Goal: Task Accomplishment & Management: Complete application form

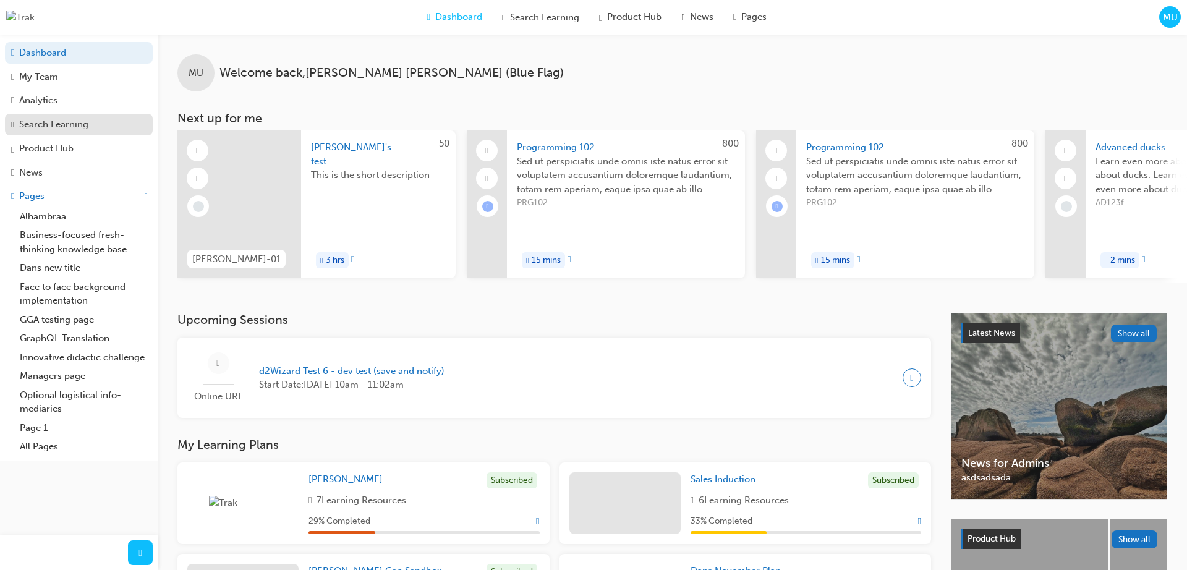
click at [61, 124] on div "Search Learning" at bounding box center [53, 124] width 69 height 14
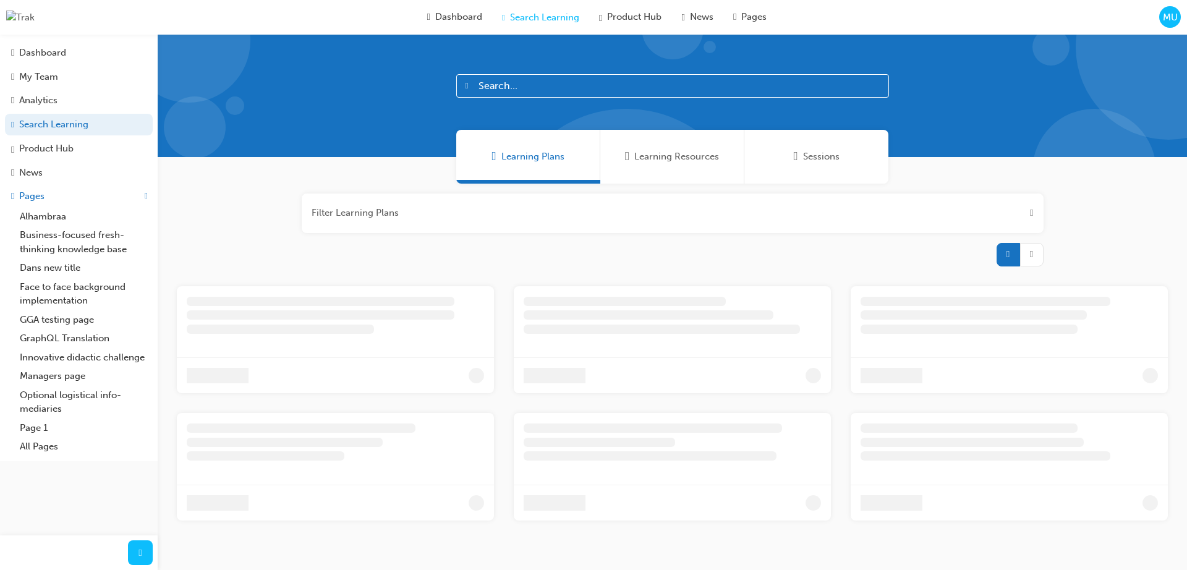
click at [822, 163] on span "Sessions" at bounding box center [821, 157] width 36 height 14
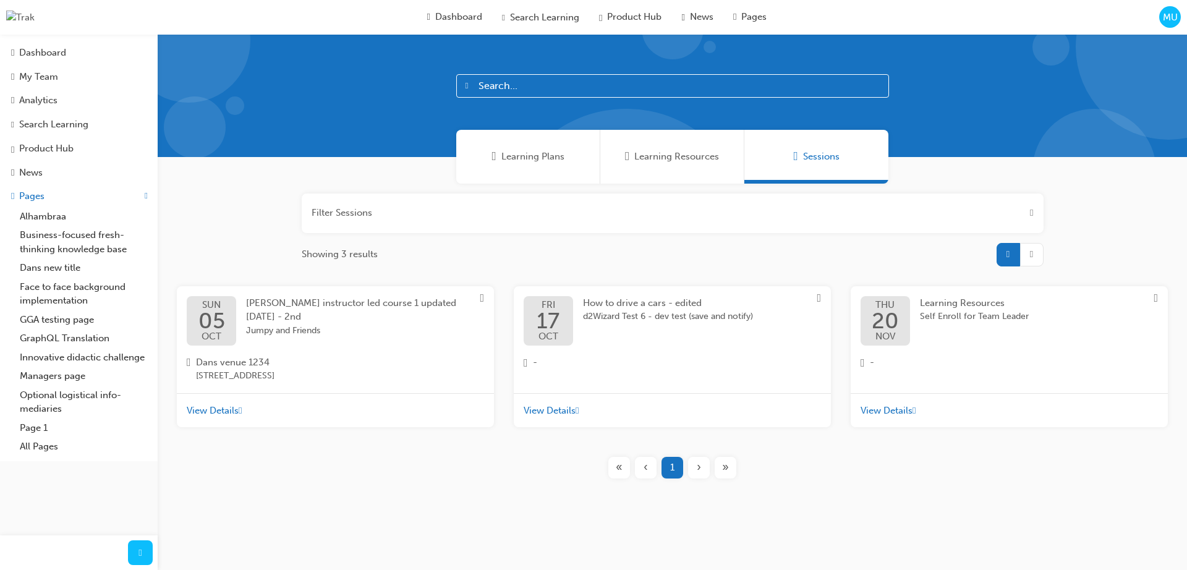
click at [362, 302] on span "Daniels instructor led course 1 updated july 29 - 2nd" at bounding box center [351, 309] width 210 height 25
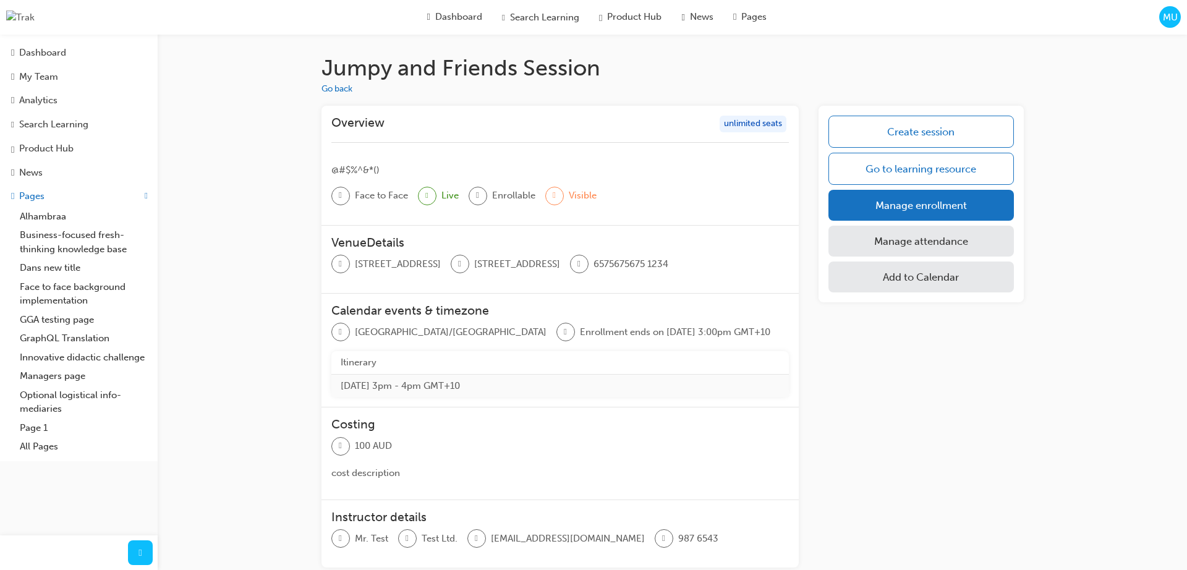
click at [1167, 20] on span "MU" at bounding box center [1170, 18] width 15 height 14
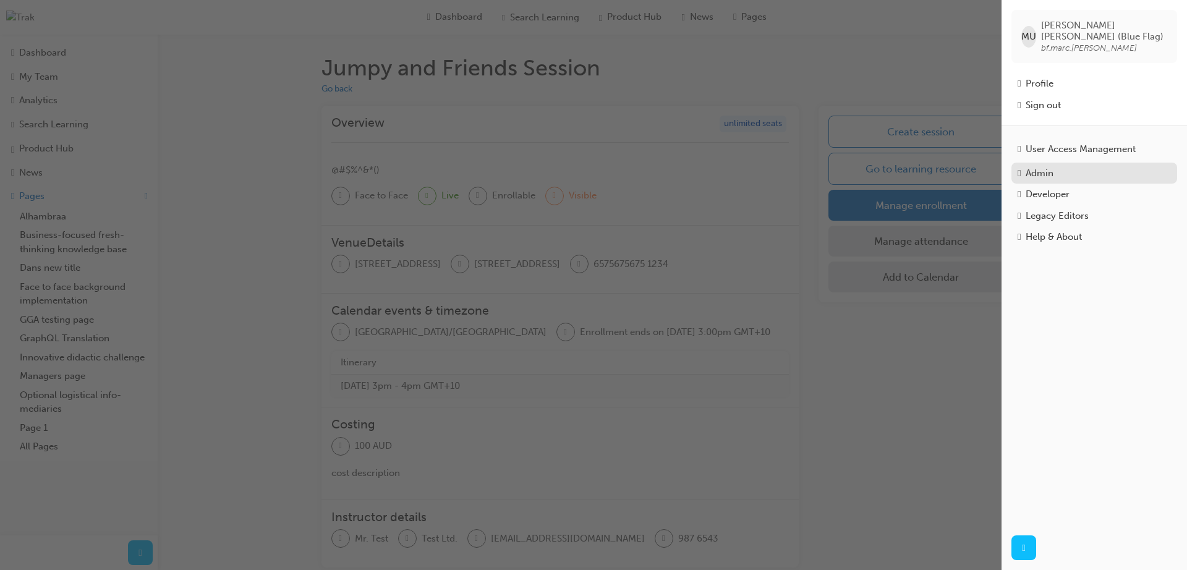
click at [1053, 170] on div "Admin" at bounding box center [1040, 173] width 28 height 14
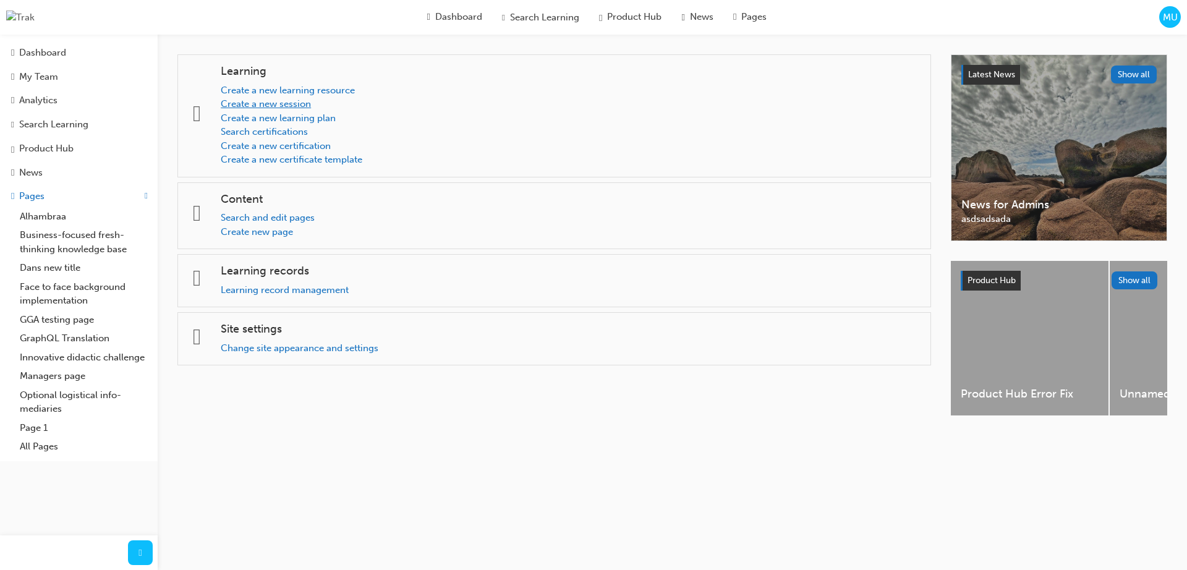
click at [297, 104] on link "Create a new session" at bounding box center [266, 103] width 90 height 11
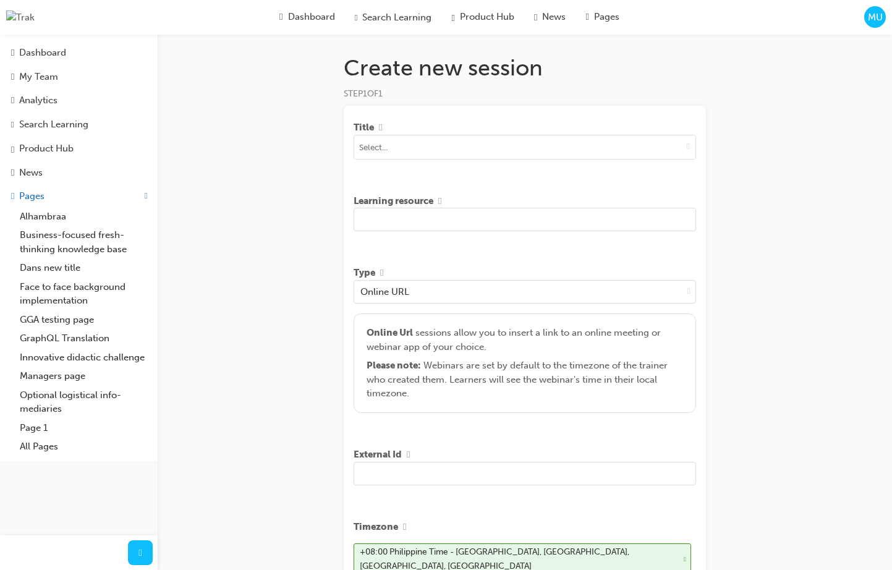
click at [487, 66] on h1 "Create new session" at bounding box center [525, 67] width 362 height 27
click at [454, 67] on h1 "Create new session" at bounding box center [525, 67] width 362 height 27
click at [561, 71] on h1 "Create new session" at bounding box center [525, 67] width 362 height 27
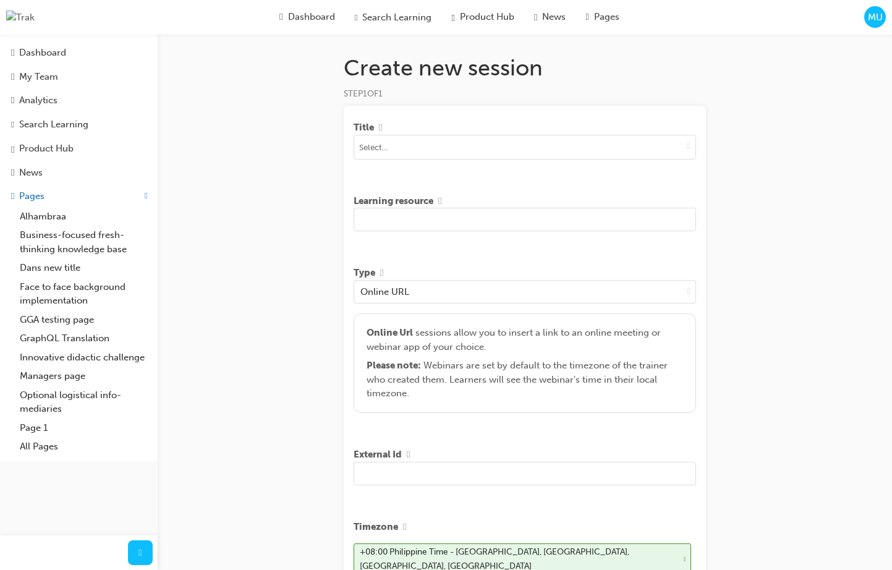
click at [426, 66] on h1 "Create new session" at bounding box center [525, 67] width 362 height 27
copy h1 "Create new session"
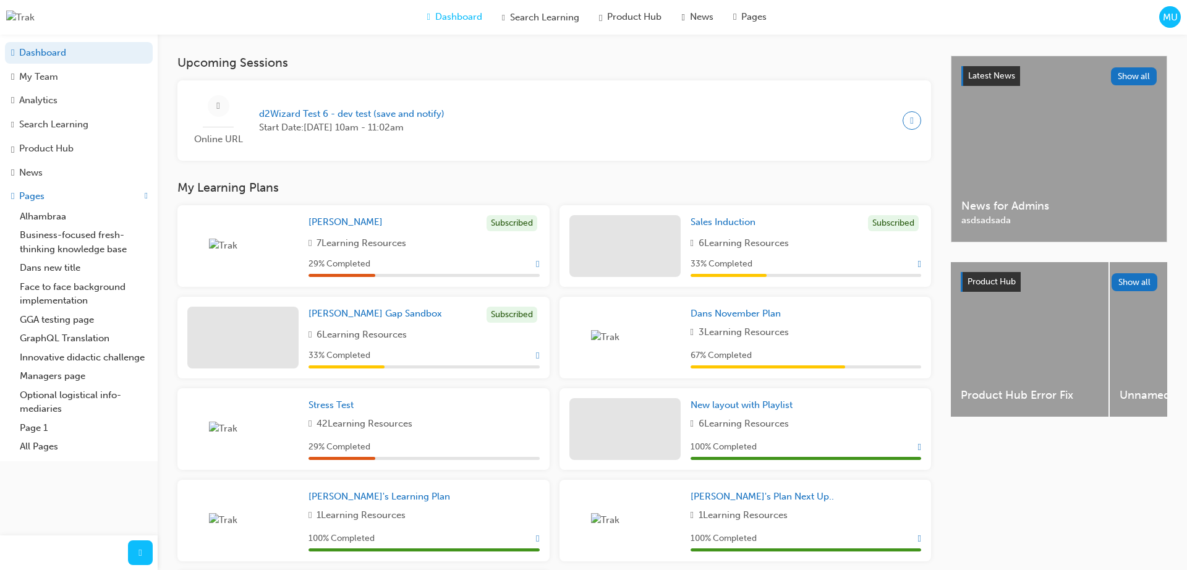
scroll to position [257, 0]
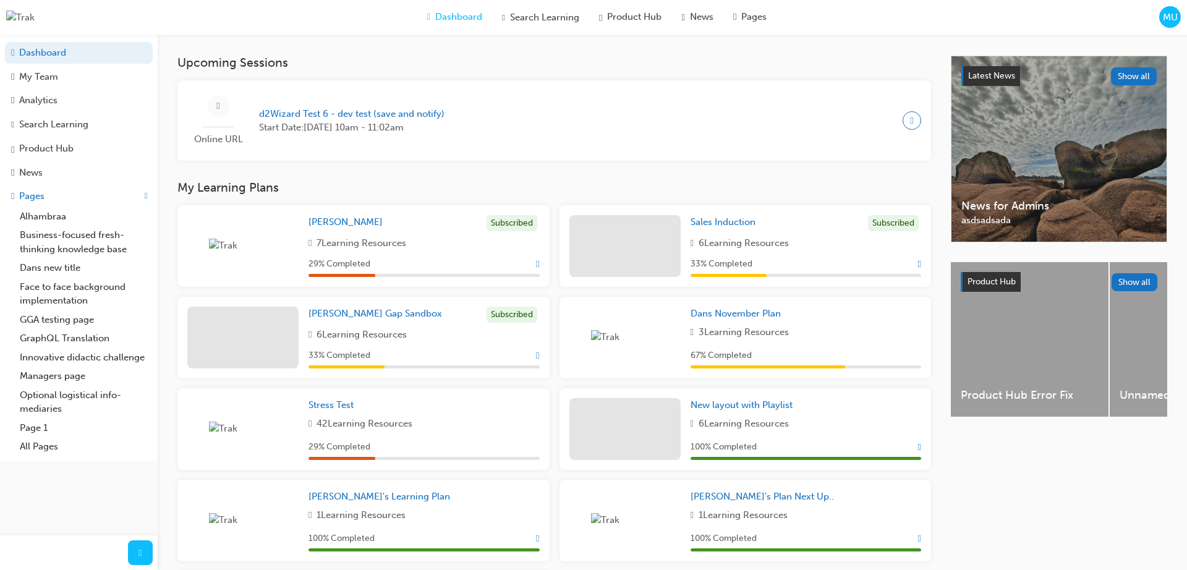
click at [578, 181] on h3 "My Learning Plans" at bounding box center [554, 188] width 754 height 14
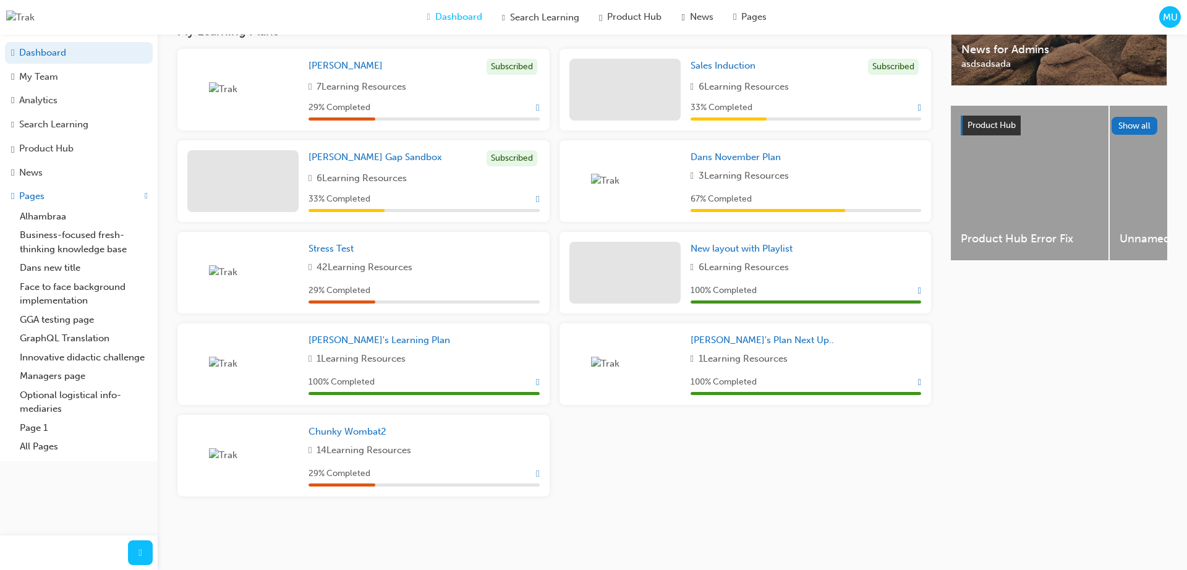
scroll to position [0, 0]
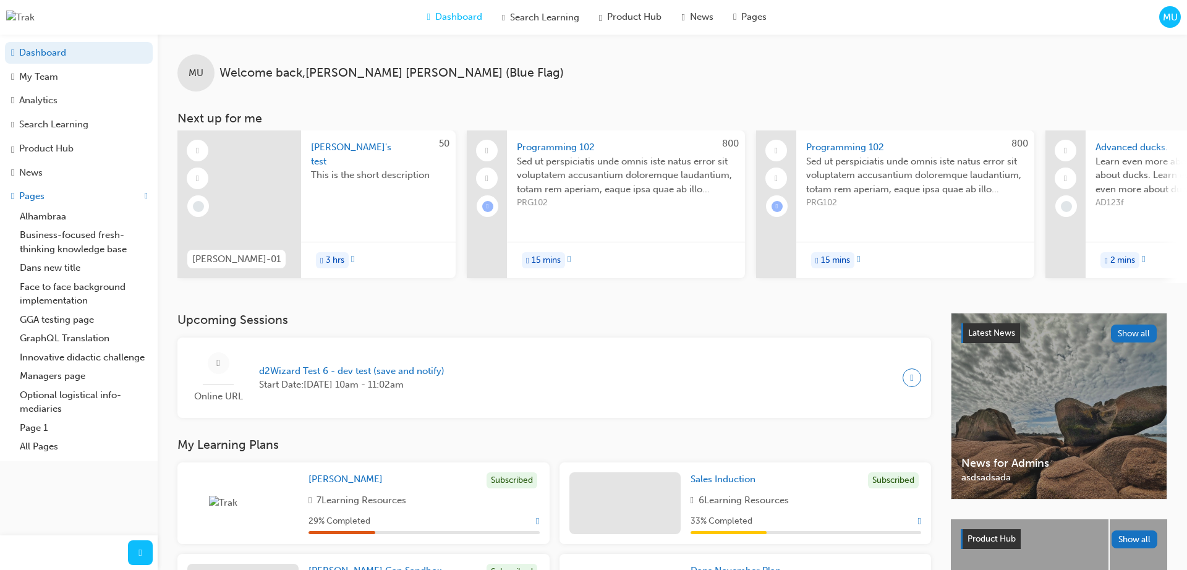
click at [362, 75] on span "Welcome back , Marc Umali (Blue Flag)" at bounding box center [391, 73] width 344 height 14
click at [362, 91] on div "MU Welcome back , Marc Umali (Blue Flag) Next up for me 50 JENNY-01 Jenny's tes…" at bounding box center [672, 159] width 1029 height 249
click at [75, 129] on div "Search Learning" at bounding box center [53, 124] width 69 height 14
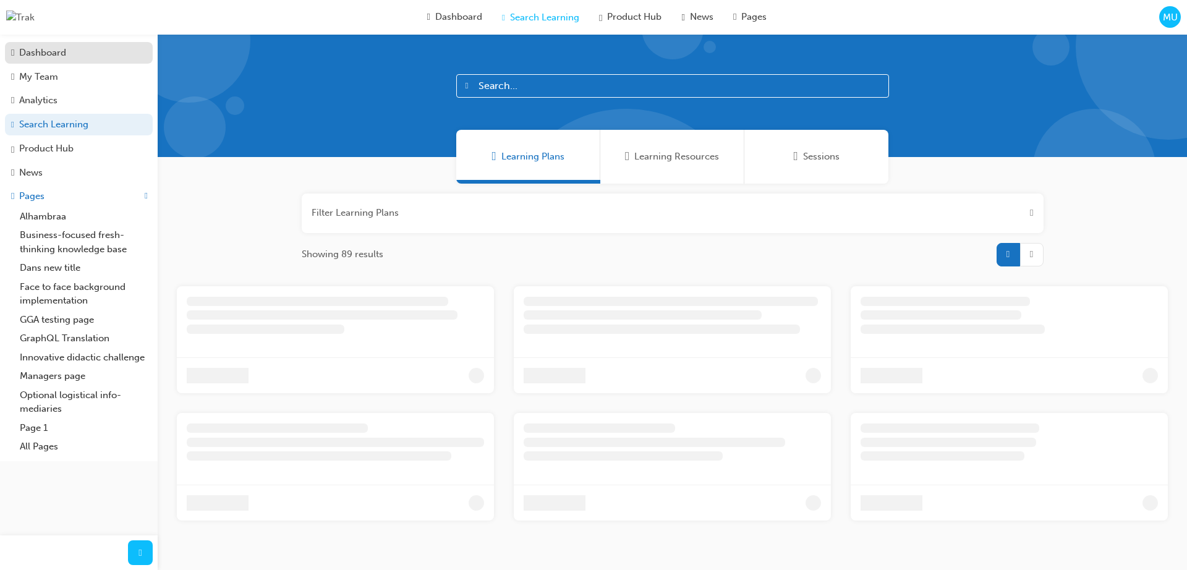
click at [57, 56] on div "Dashboard" at bounding box center [42, 53] width 47 height 14
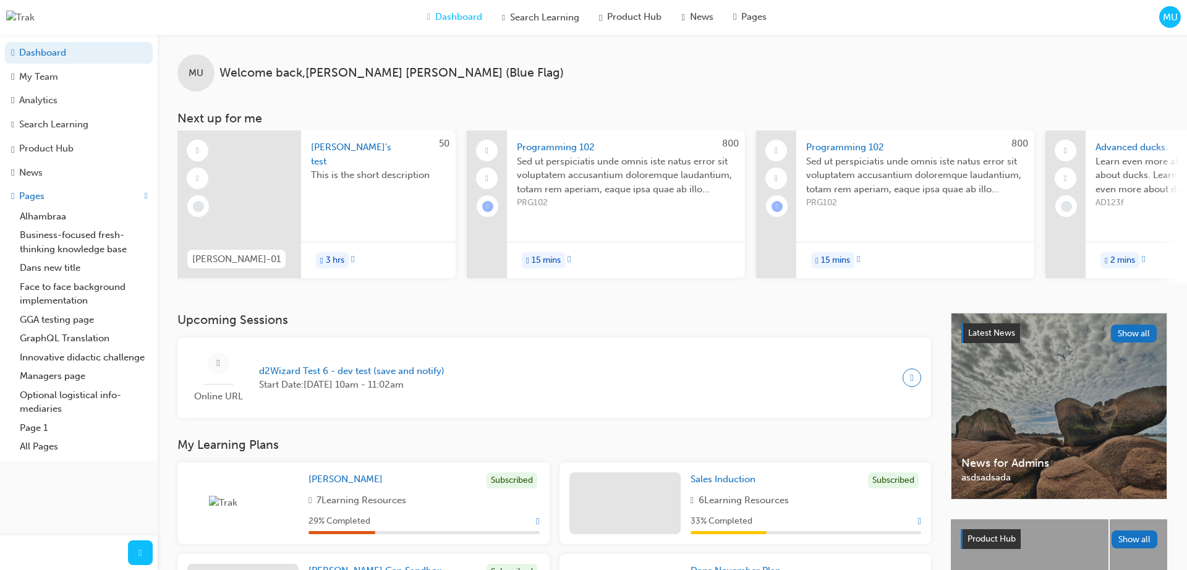
click at [333, 70] on span "Welcome back , Marc Umali (Blue Flag)" at bounding box center [391, 73] width 344 height 14
click at [333, 83] on div "MU Welcome back , Marc Umali (Blue Flag)" at bounding box center [672, 63] width 1029 height 57
click at [336, 76] on span "Welcome back , Marc Umali (Blue Flag)" at bounding box center [391, 73] width 344 height 14
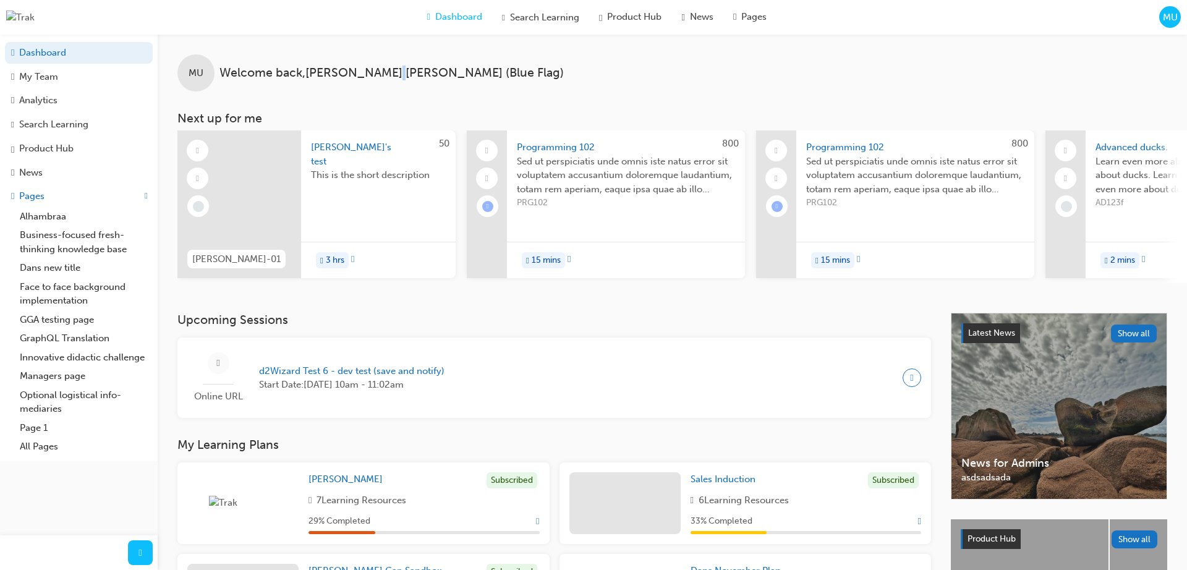
click at [336, 76] on span "Welcome back , Marc Umali (Blue Flag)" at bounding box center [391, 73] width 344 height 14
click at [333, 95] on div "MU Welcome back , Marc Umali (Blue Flag) Next up for me 50 JENNY-01 Jenny's tes…" at bounding box center [672, 159] width 1029 height 249
click at [331, 77] on span "Welcome back , Marc Umali (Blue Flag)" at bounding box center [391, 73] width 344 height 14
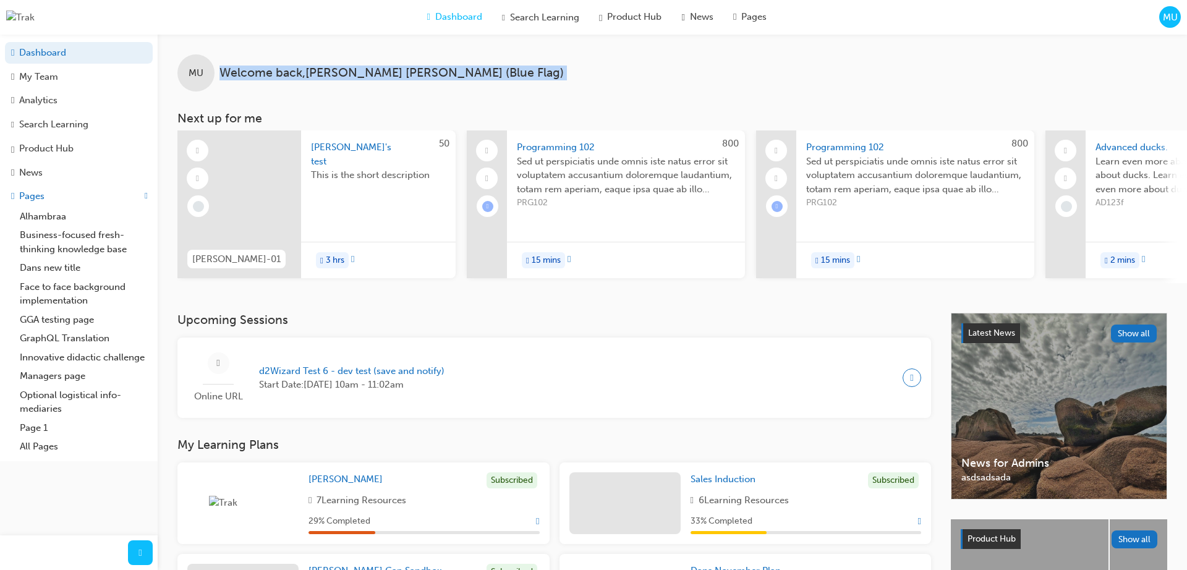
click at [331, 77] on span "Welcome back , Marc Umali (Blue Flag)" at bounding box center [391, 73] width 344 height 14
drag, startPoint x: 337, startPoint y: 98, endPoint x: 484, endPoint y: 232, distance: 199.5
click at [337, 98] on div "MU Welcome back , Marc Umali (Blue Flag) Next up for me 50 JENNY-01 Jenny's tes…" at bounding box center [672, 159] width 1029 height 249
click at [513, 289] on div "MU Welcome back , Marc Umali (Blue Flag) Next up for me 50 JENNY-01 Jenny's tes…" at bounding box center [672, 174] width 1029 height 278
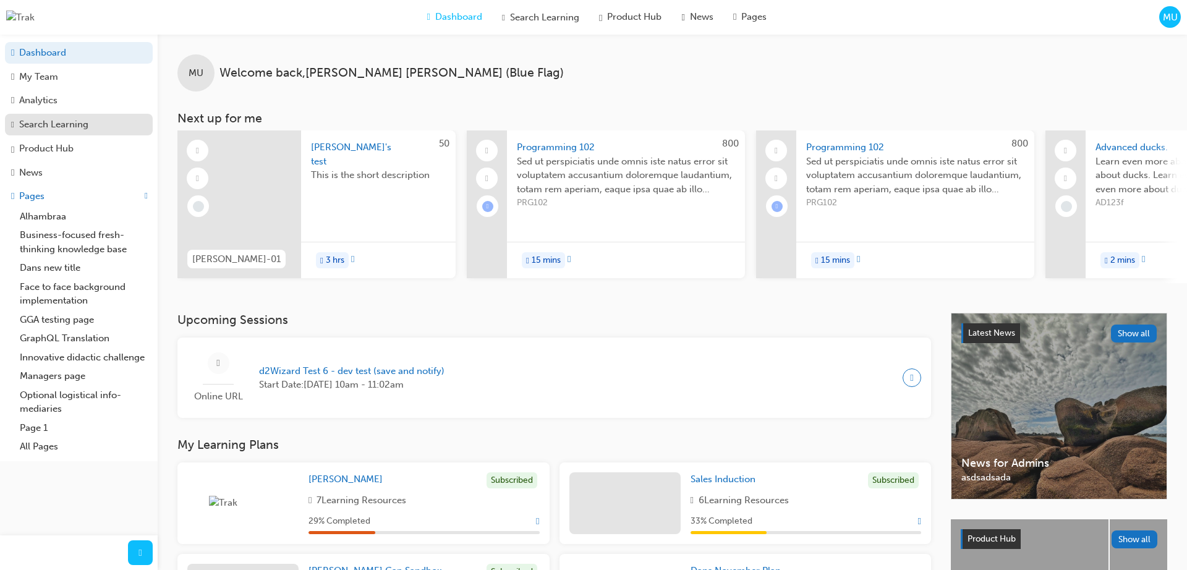
click at [69, 136] on link "Search Learning" at bounding box center [79, 125] width 148 height 22
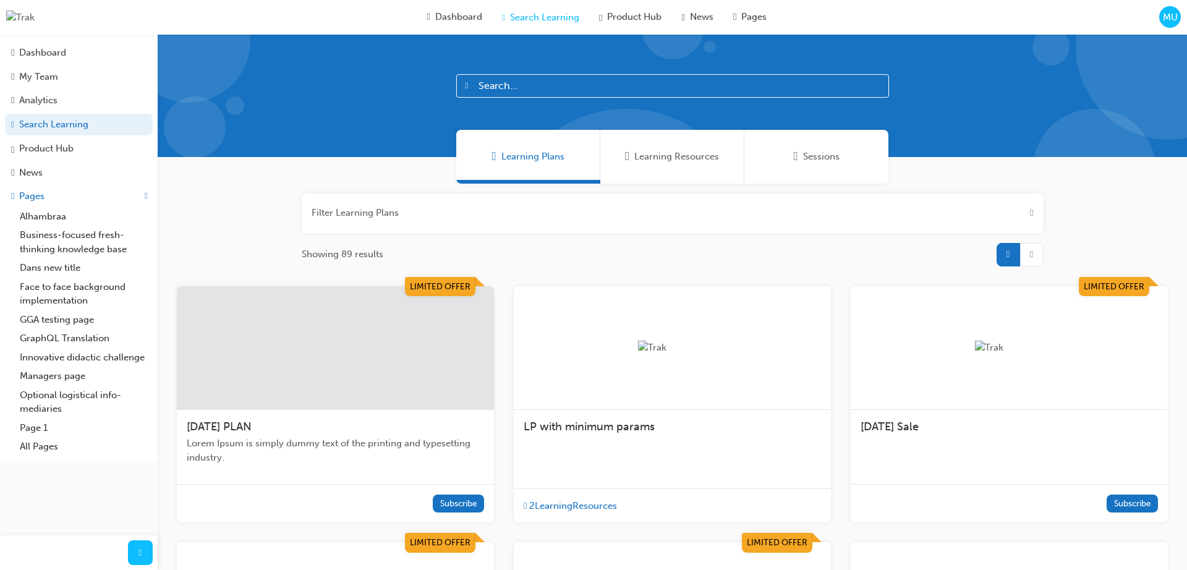
click at [529, 91] on input "text" at bounding box center [672, 85] width 433 height 23
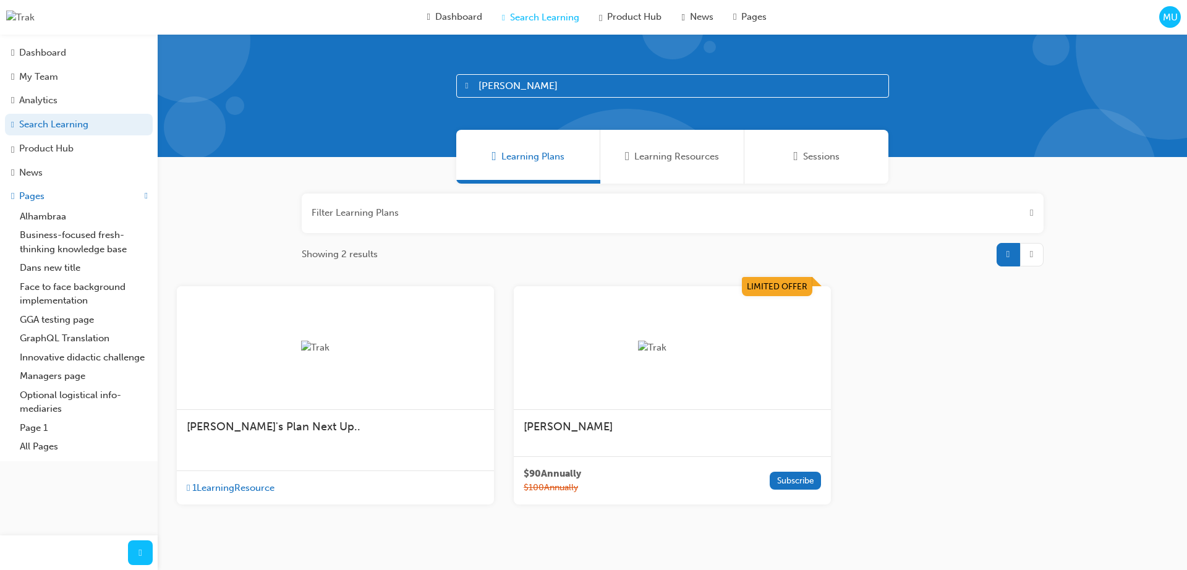
type input "Marc"
click at [358, 374] on div at bounding box center [335, 348] width 317 height 124
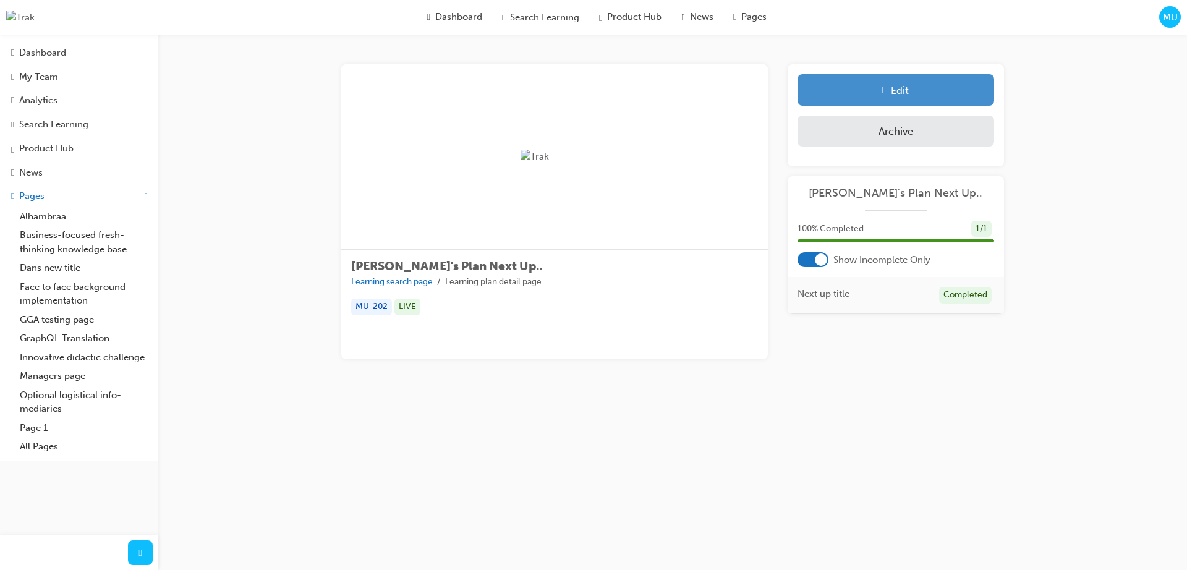
click at [910, 83] on div "Edit" at bounding box center [896, 89] width 178 height 13
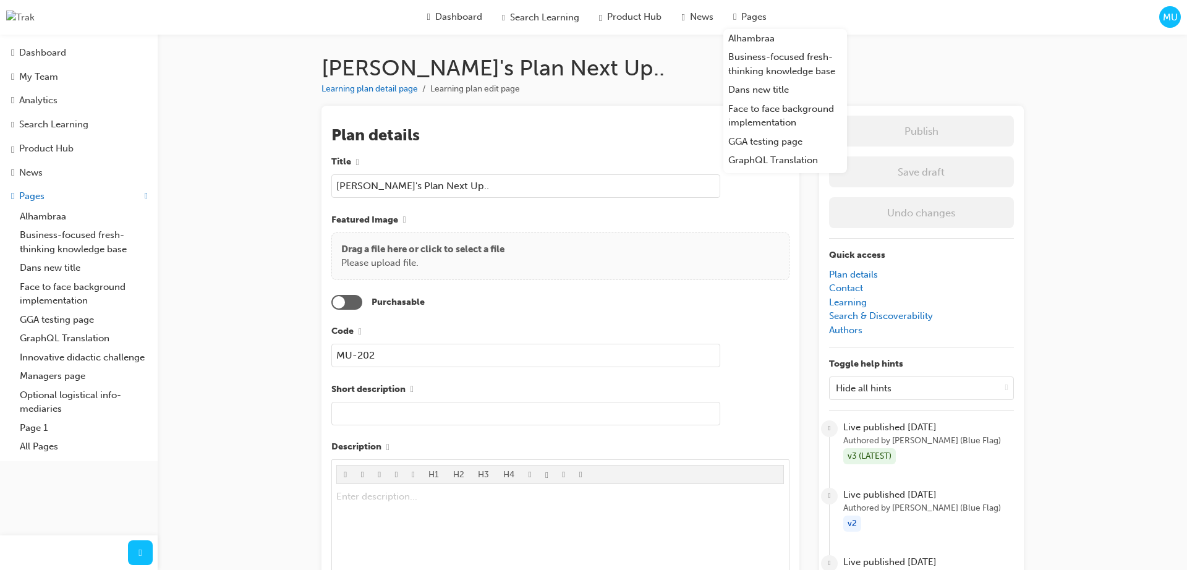
click at [973, 64] on h1 "Marc's Plan Next Up.." at bounding box center [672, 67] width 702 height 27
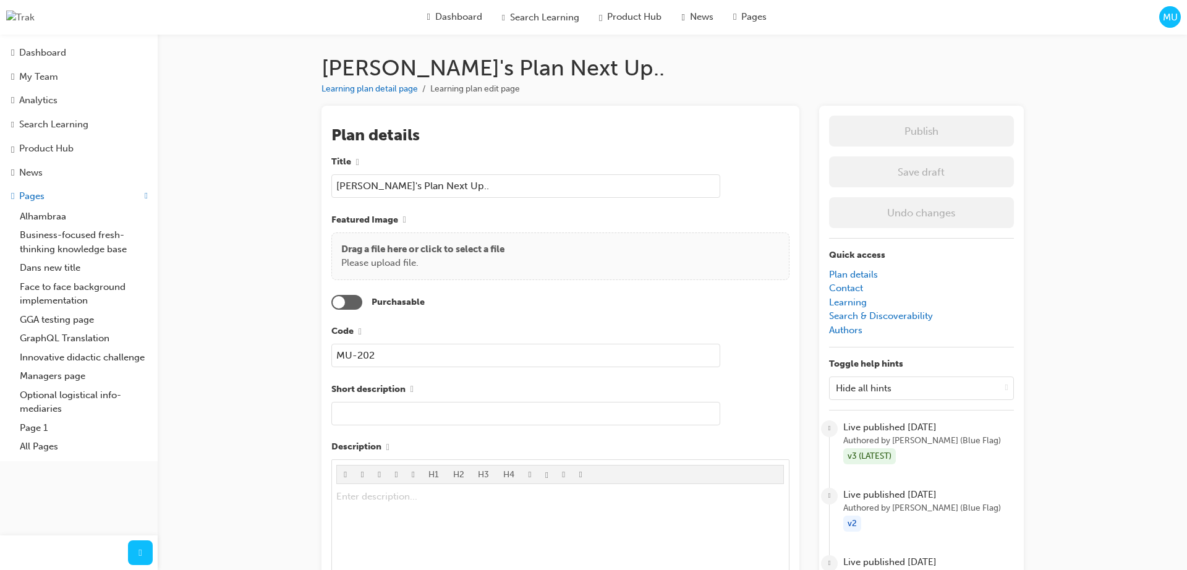
click at [663, 68] on h1 "Marc's Plan Next Up.." at bounding box center [672, 67] width 702 height 27
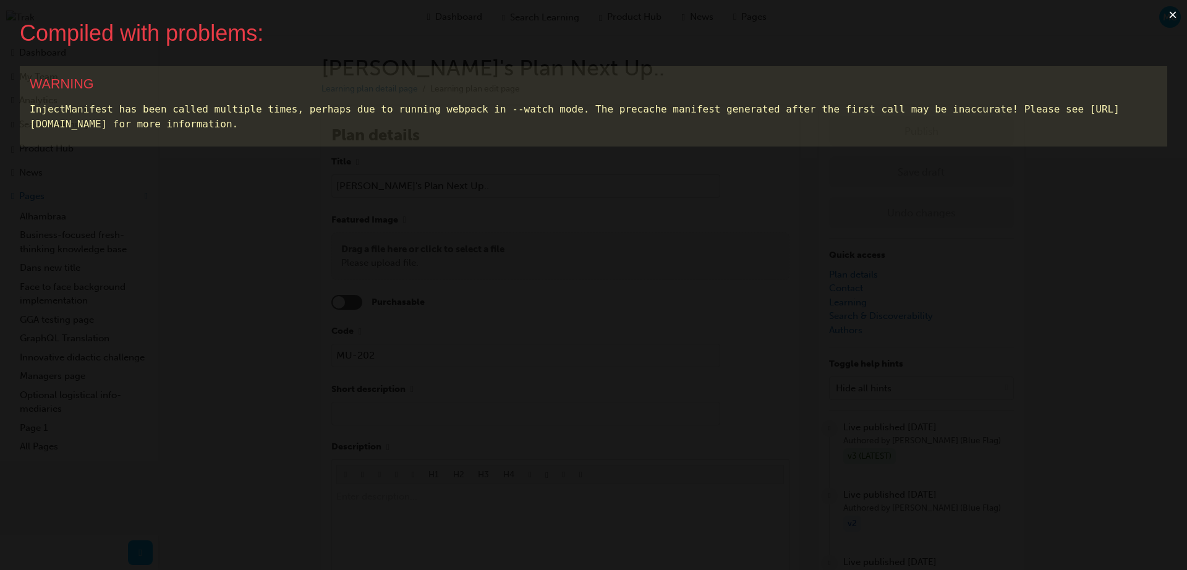
drag, startPoint x: 960, startPoint y: 67, endPoint x: 1159, endPoint y: 35, distance: 201.7
click at [961, 68] on div "WARNING InjectManifest has been called multiple times, perhaps due to running w…" at bounding box center [593, 106] width 1147 height 80
click at [1178, 17] on button "×" at bounding box center [1173, 15] width 28 height 30
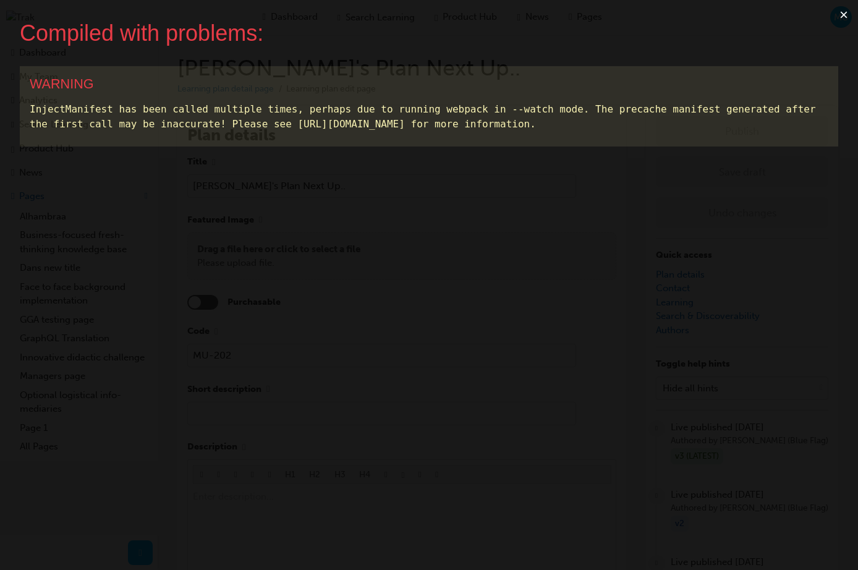
click at [843, 15] on button "×" at bounding box center [844, 15] width 28 height 30
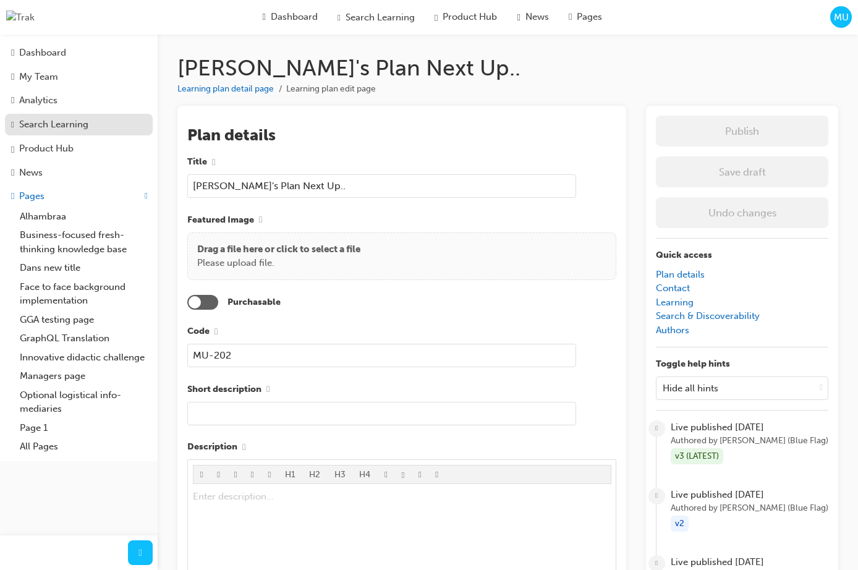
click at [71, 132] on div "Search Learning" at bounding box center [78, 124] width 135 height 15
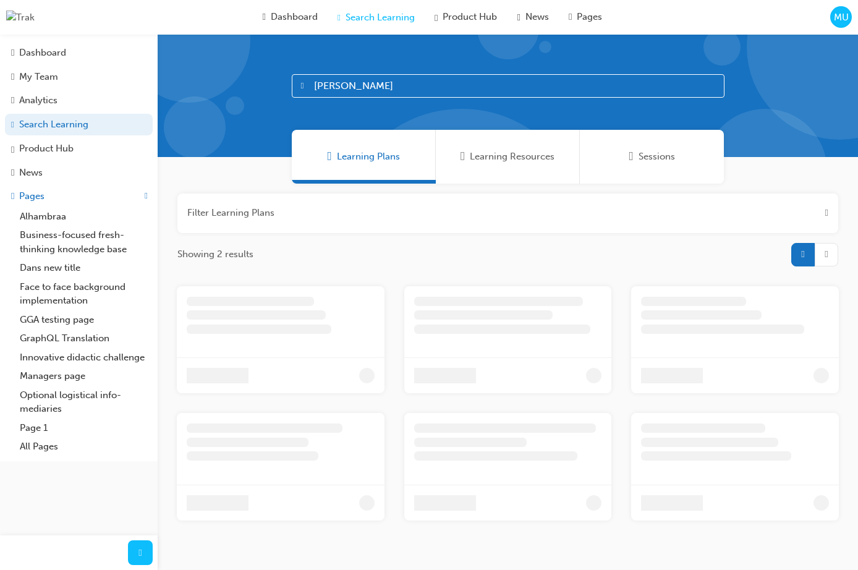
click at [482, 159] on span "Learning Resources" at bounding box center [512, 157] width 85 height 14
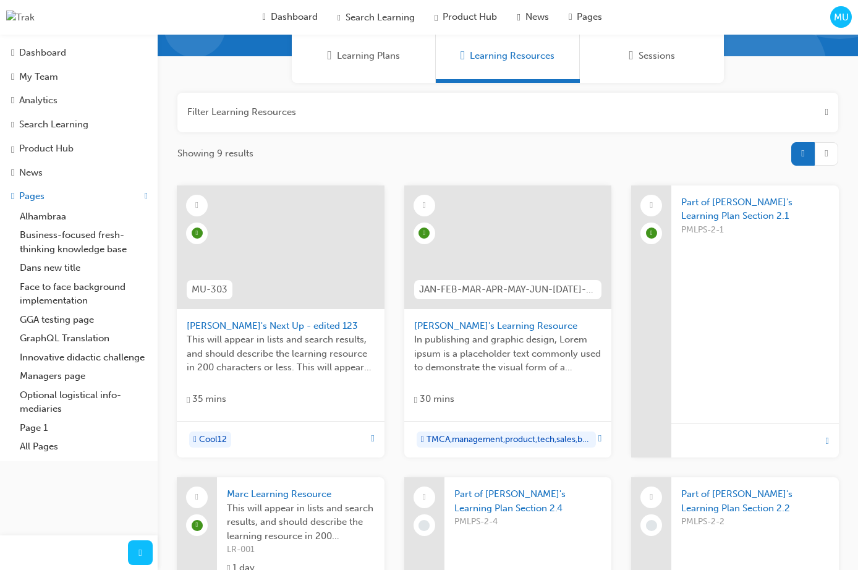
scroll to position [103, 0]
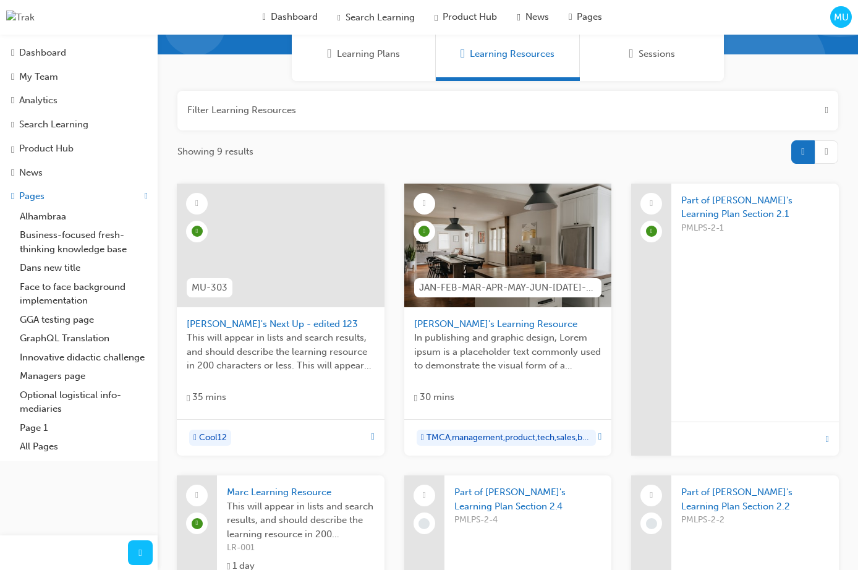
click at [320, 348] on span "This will appear in lists and search results, and should describe the learning …" at bounding box center [281, 352] width 188 height 42
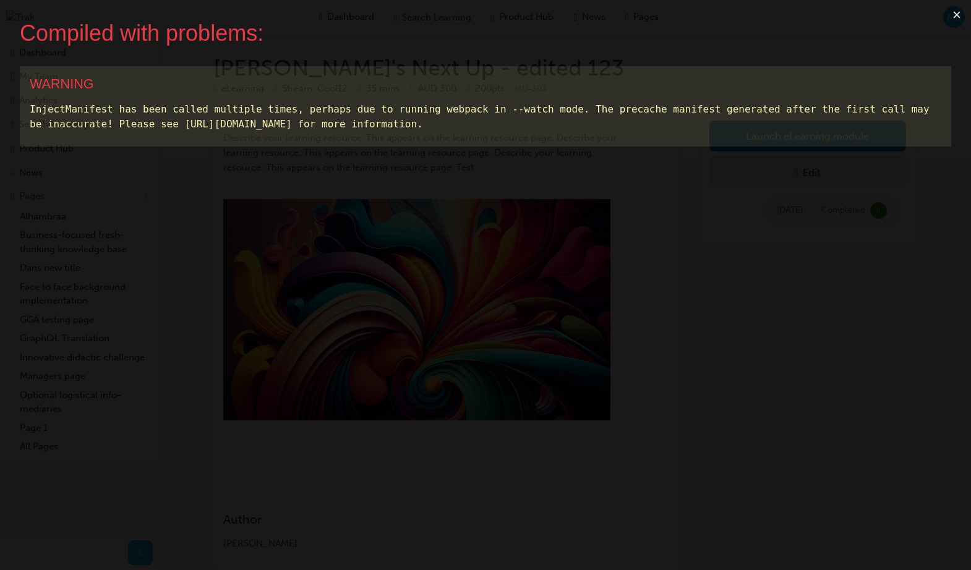
click at [955, 16] on button "×" at bounding box center [956, 15] width 28 height 30
click at [959, 15] on button "×" at bounding box center [956, 15] width 28 height 30
click at [957, 12] on button "×" at bounding box center [956, 15] width 28 height 30
click at [960, 14] on button "×" at bounding box center [956, 15] width 28 height 30
click at [956, 13] on button "×" at bounding box center [956, 15] width 28 height 30
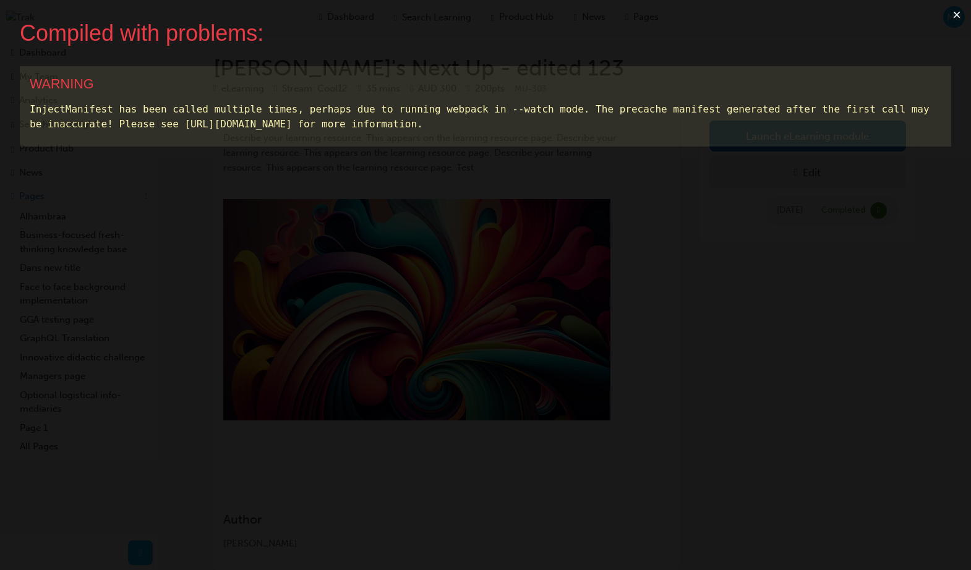
click at [958, 14] on button "×" at bounding box center [956, 15] width 28 height 30
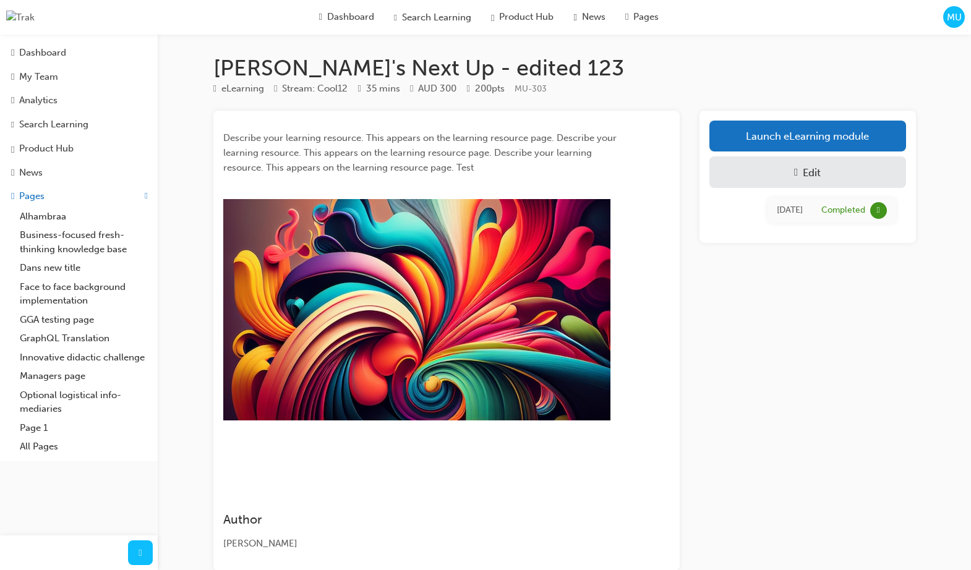
click at [769, 179] on div "Edit" at bounding box center [807, 172] width 178 height 13
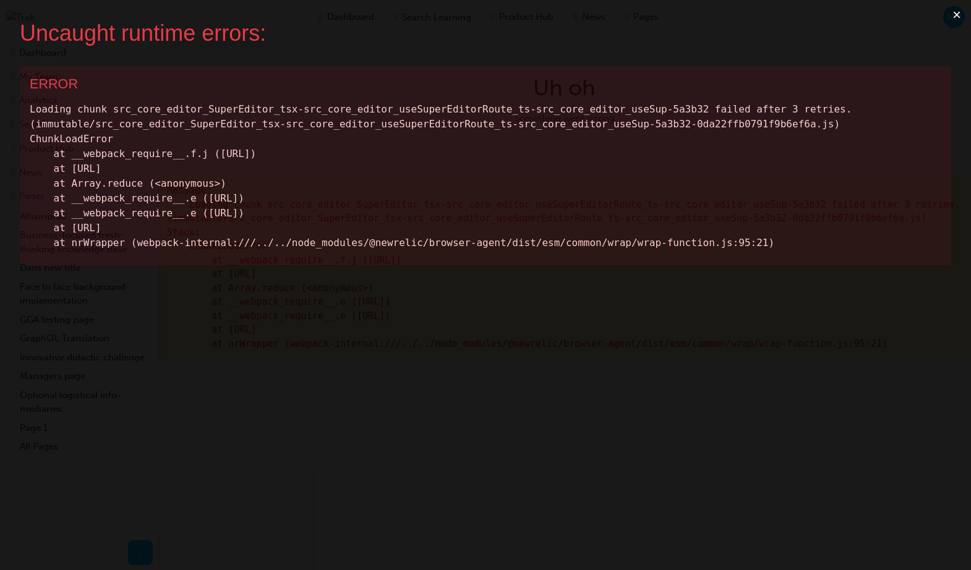
click at [958, 17] on button "×" at bounding box center [956, 15] width 28 height 30
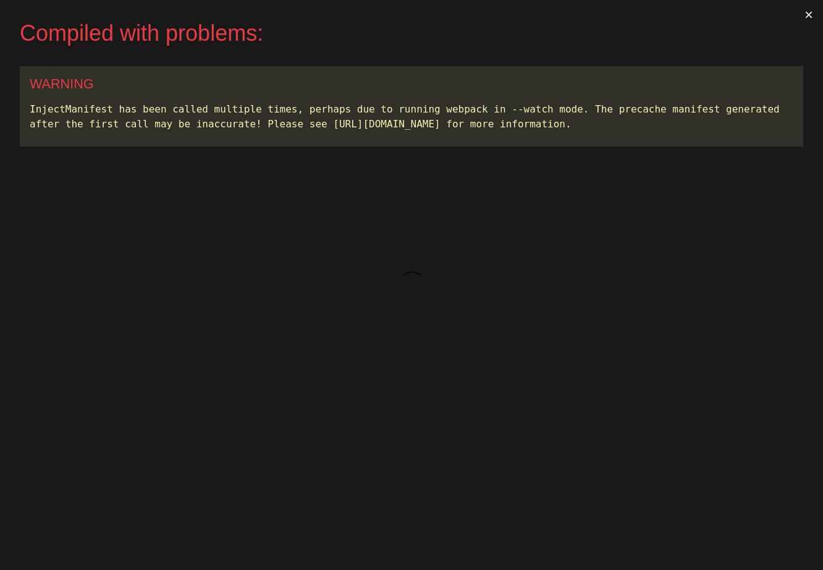
click at [809, 15] on button "×" at bounding box center [809, 15] width 28 height 30
click at [810, 17] on button "×" at bounding box center [809, 15] width 28 height 30
click at [673, 42] on div "Compiled with problems:" at bounding box center [402, 33] width 764 height 27
click at [805, 12] on button "×" at bounding box center [809, 15] width 28 height 30
click at [810, 17] on button "×" at bounding box center [809, 15] width 28 height 30
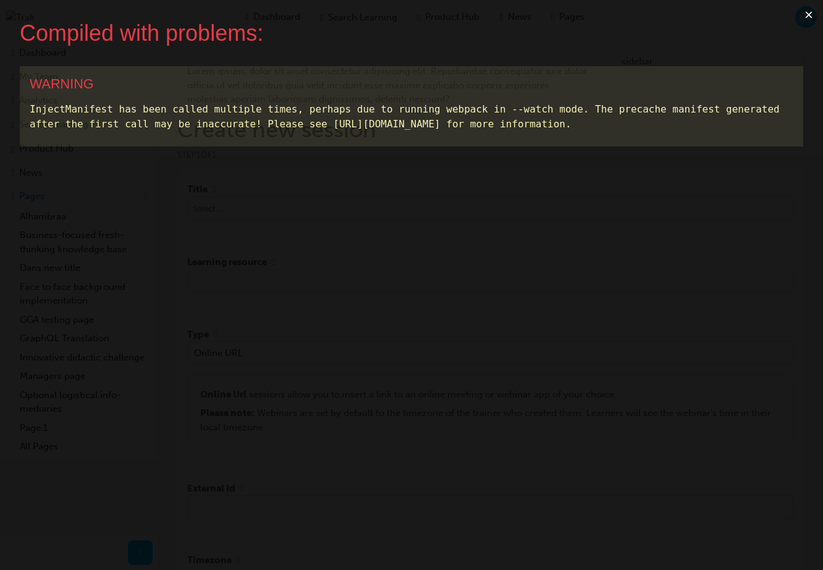
click at [807, 13] on button "×" at bounding box center [809, 15] width 28 height 30
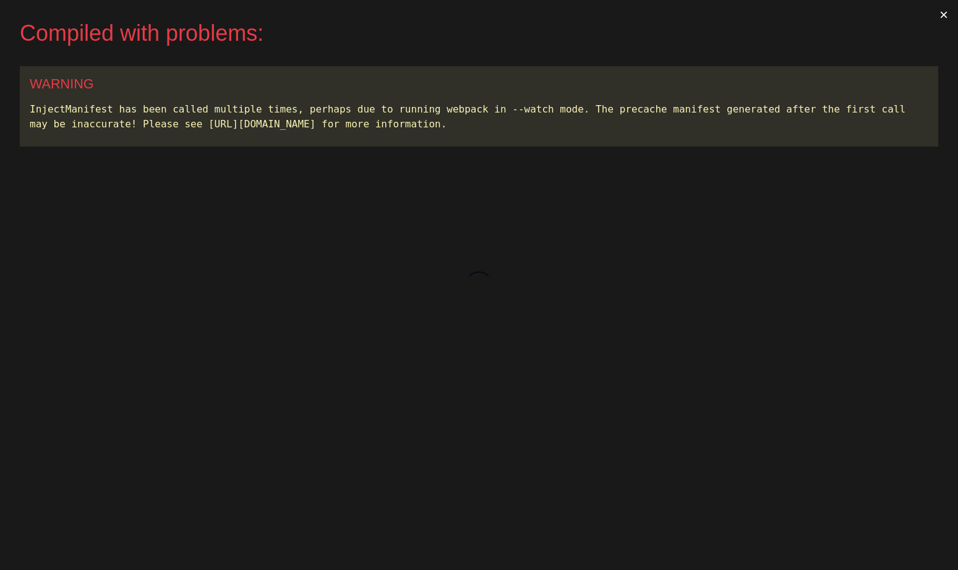
click at [943, 13] on button "×" at bounding box center [943, 15] width 28 height 30
click at [939, 17] on button "×" at bounding box center [943, 15] width 28 height 30
click at [943, 18] on button "×" at bounding box center [943, 15] width 28 height 30
click at [944, 16] on button "×" at bounding box center [943, 15] width 28 height 30
click at [941, 14] on button "×" at bounding box center [943, 15] width 28 height 30
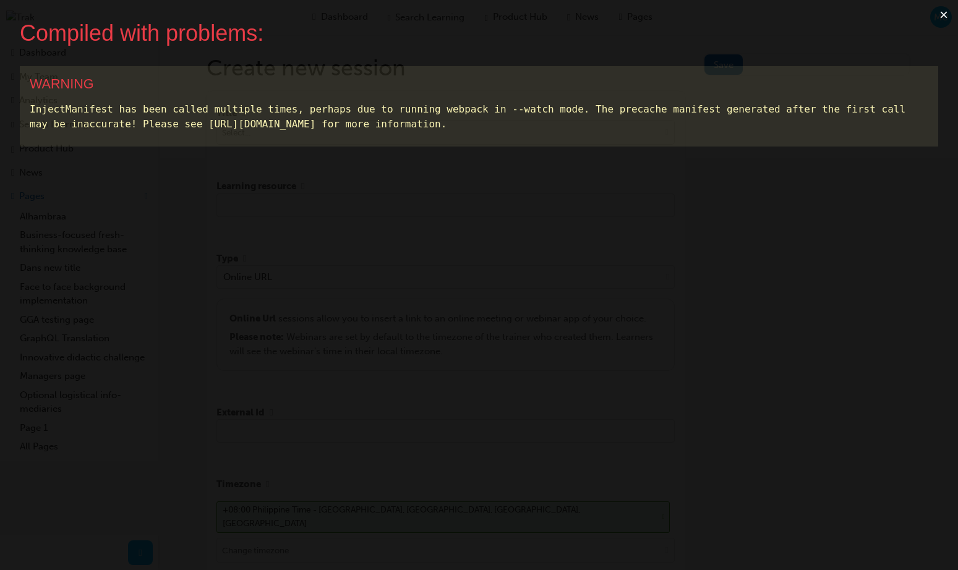
click at [945, 15] on button "×" at bounding box center [943, 15] width 28 height 30
click at [941, 15] on button "×" at bounding box center [943, 15] width 28 height 30
click at [942, 11] on button "×" at bounding box center [943, 15] width 28 height 30
click at [945, 18] on button "×" at bounding box center [943, 15] width 28 height 30
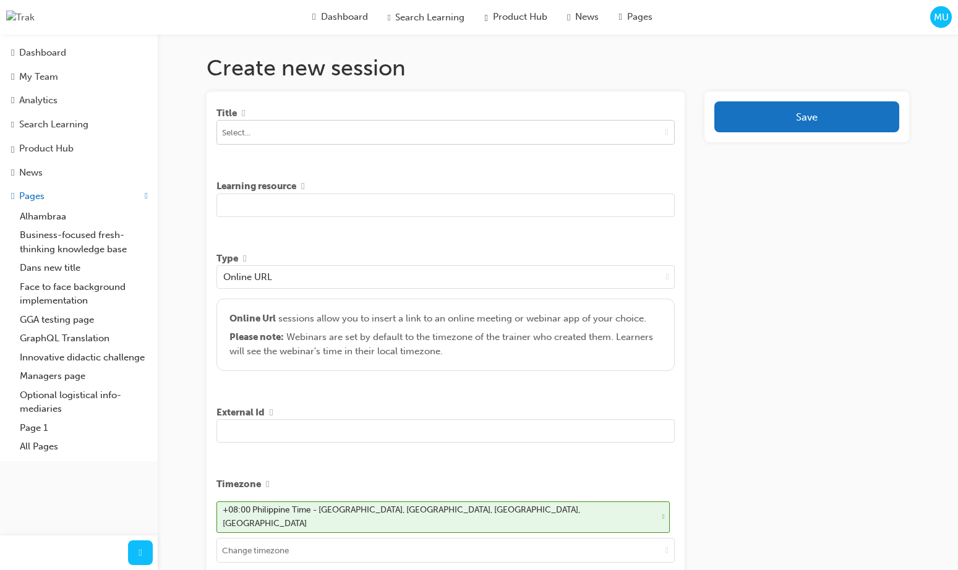
click at [291, 140] on input at bounding box center [445, 132] width 457 height 23
type input "marc"
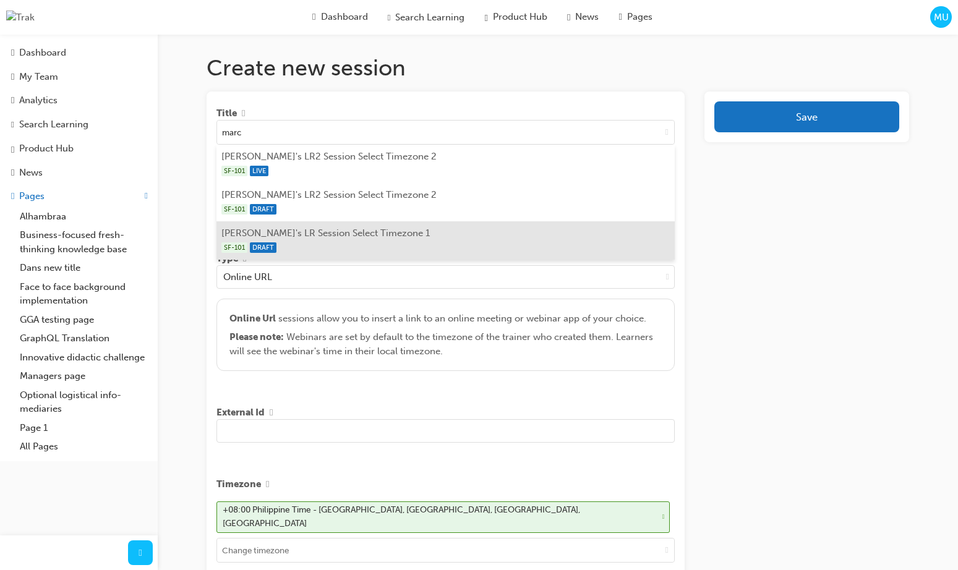
click at [367, 237] on li "[PERSON_NAME]'s LR Session Select Timezone 1 SF-101 DRAFT" at bounding box center [445, 240] width 458 height 38
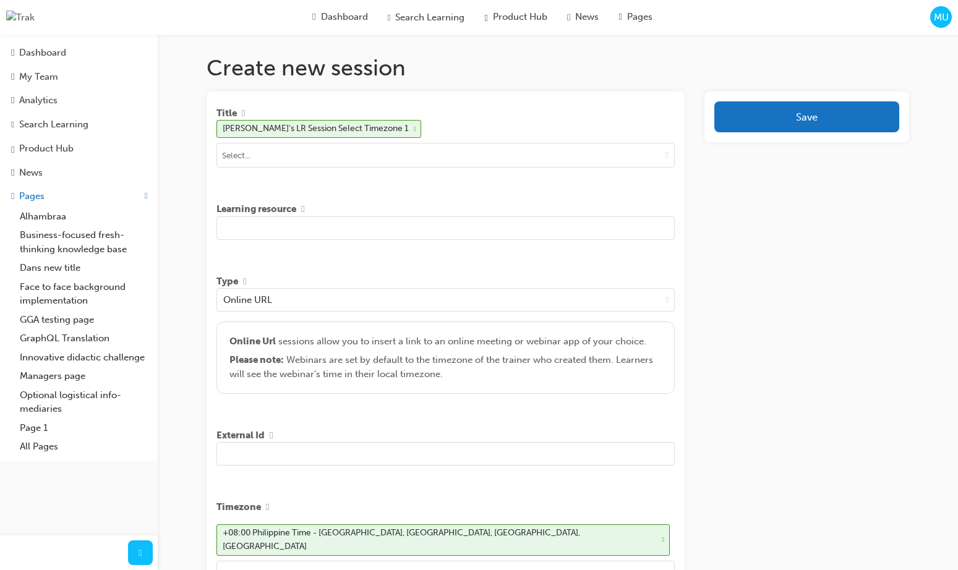
click at [268, 232] on input "text" at bounding box center [445, 227] width 458 height 23
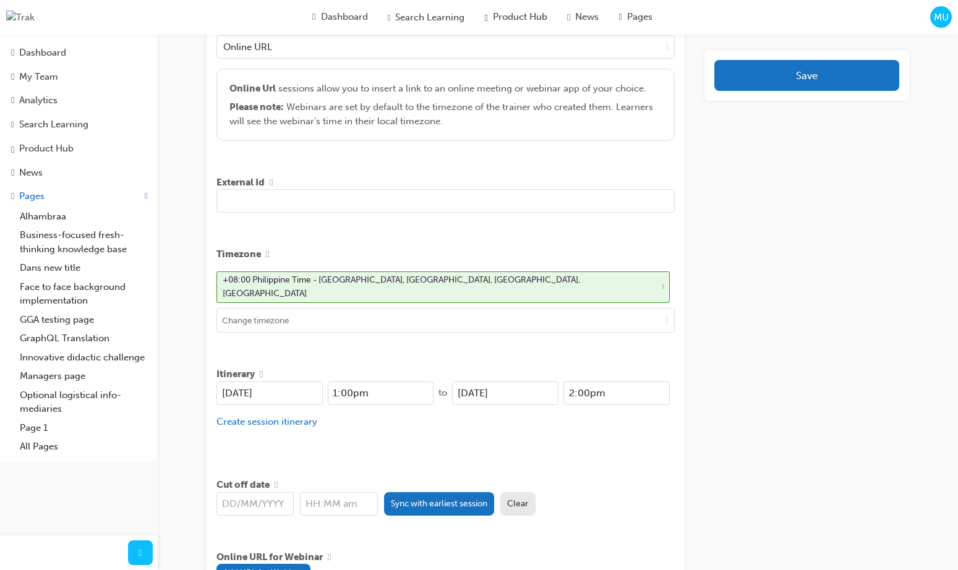
scroll to position [256, 0]
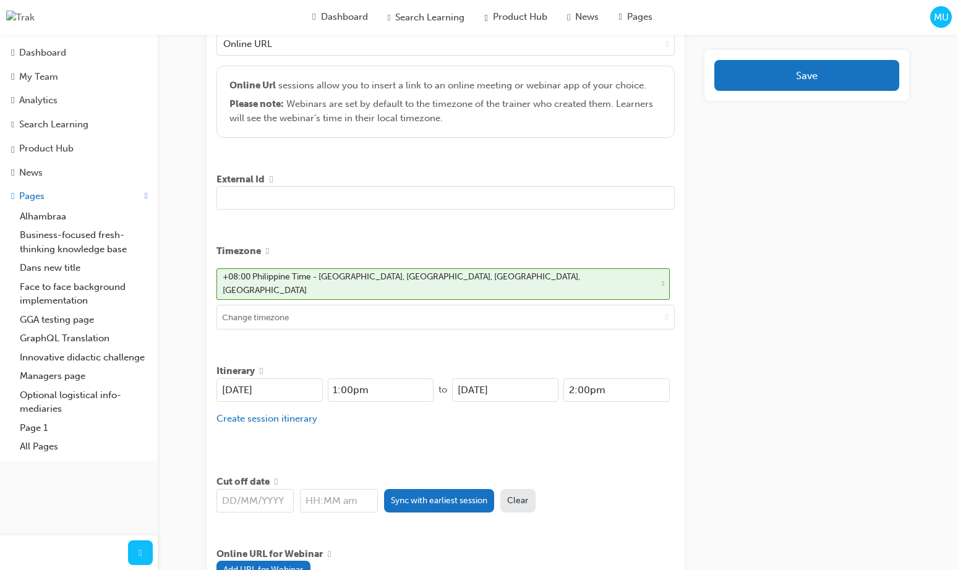
type input "[PERSON_NAME]'s create new session page 1"
click at [331, 210] on input "text" at bounding box center [445, 197] width 458 height 23
type input "abc-123"
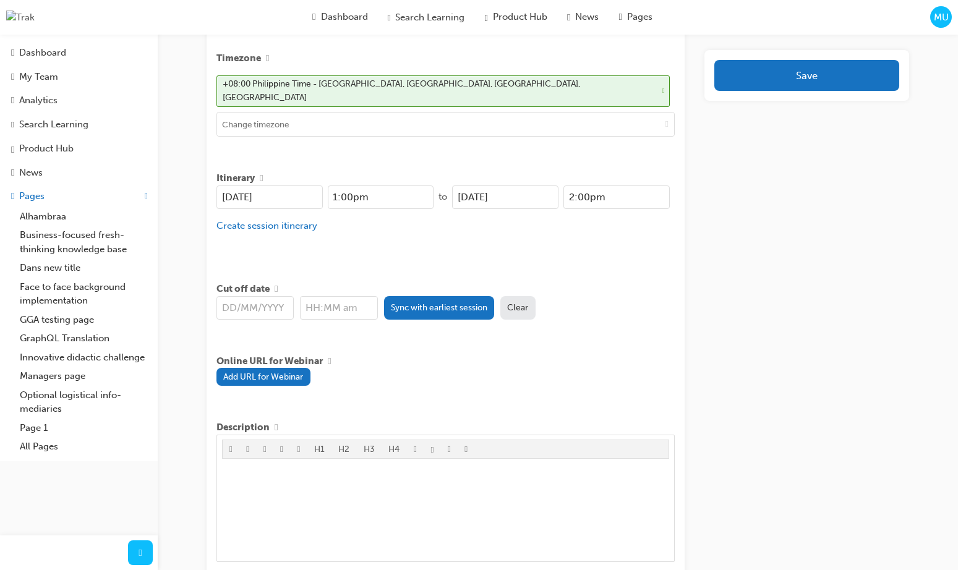
scroll to position [461, 0]
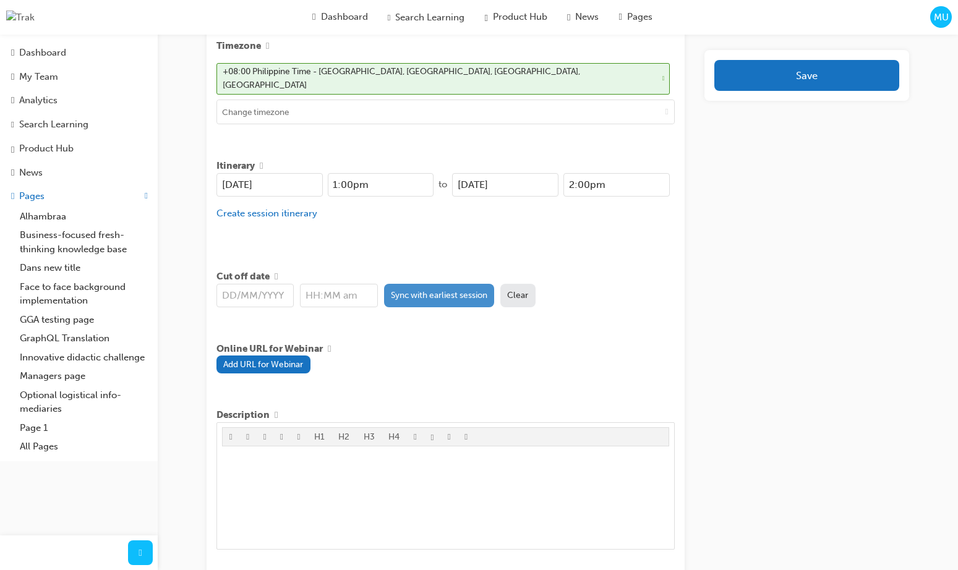
click at [408, 291] on button "Sync with earliest session" at bounding box center [439, 295] width 111 height 23
type input "18/08/2025"
type input "1:00pm"
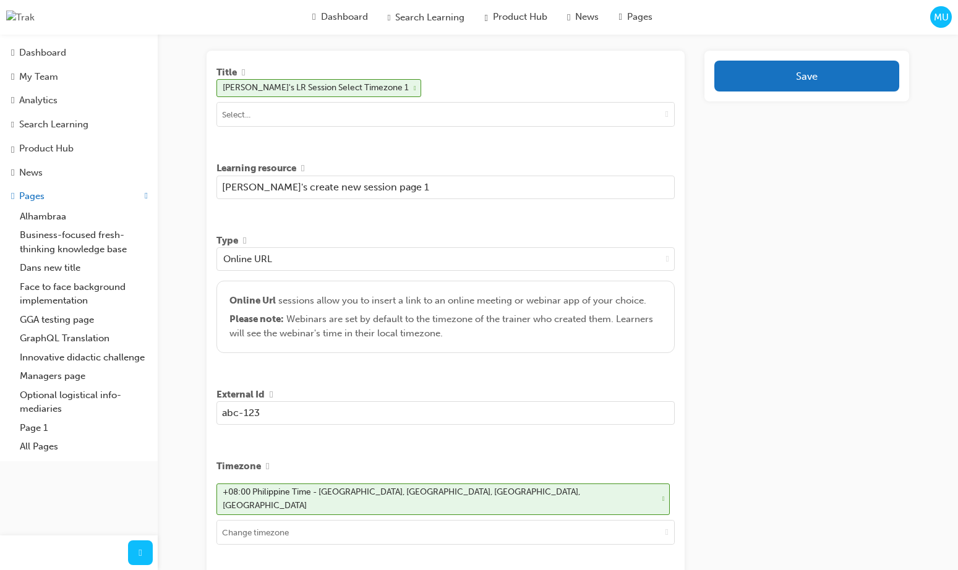
scroll to position [0, 0]
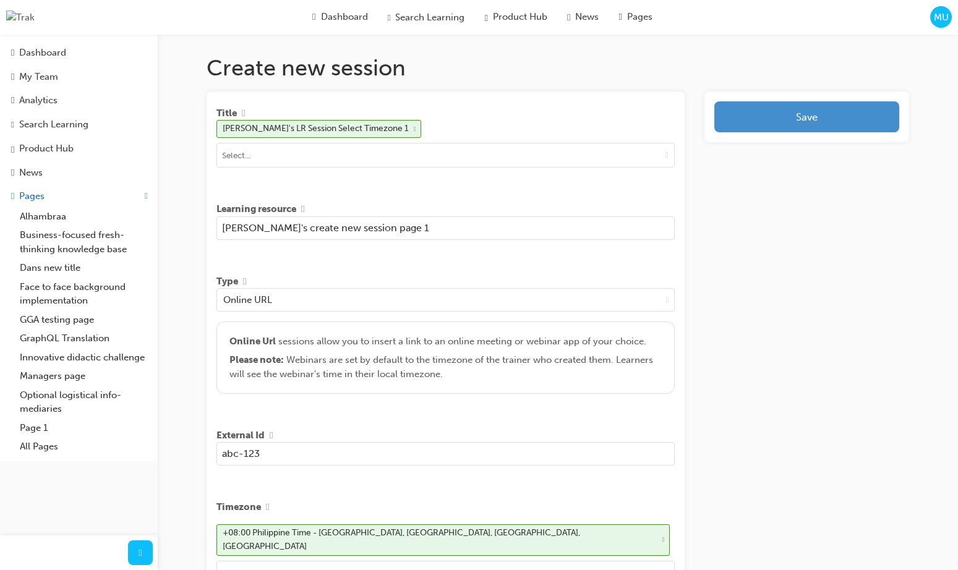
click at [813, 125] on button "Save" at bounding box center [806, 116] width 185 height 31
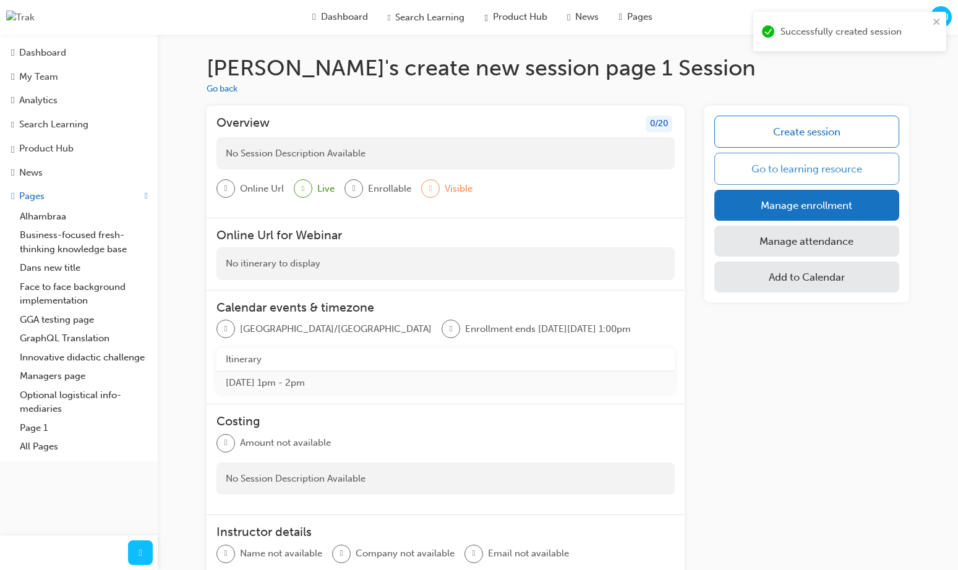
click at [832, 169] on link "Go to learning resource" at bounding box center [806, 169] width 185 height 32
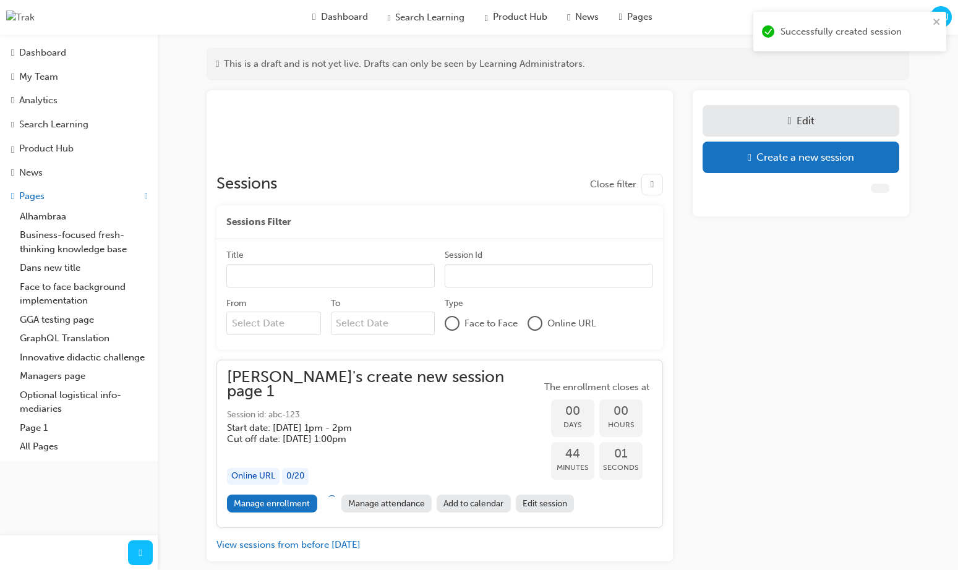
scroll to position [124, 0]
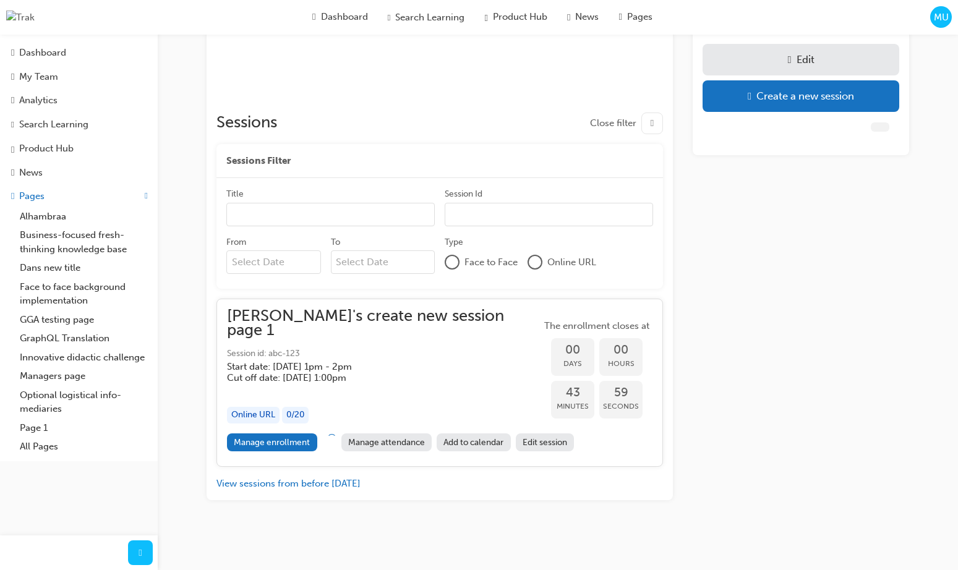
click at [541, 443] on link "Edit session" at bounding box center [545, 442] width 59 height 18
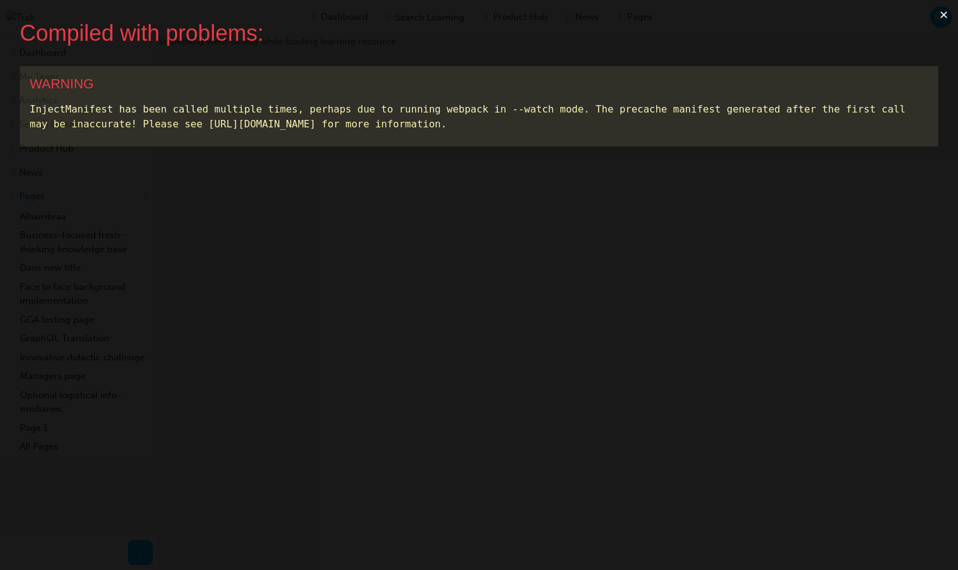
click at [947, 15] on button "×" at bounding box center [943, 15] width 28 height 30
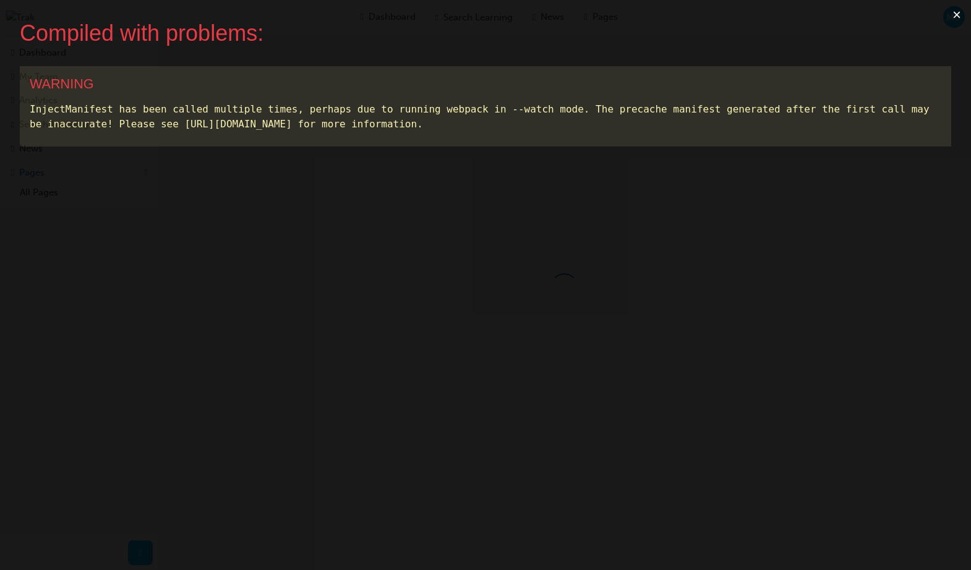
click at [959, 13] on button "×" at bounding box center [956, 15] width 28 height 30
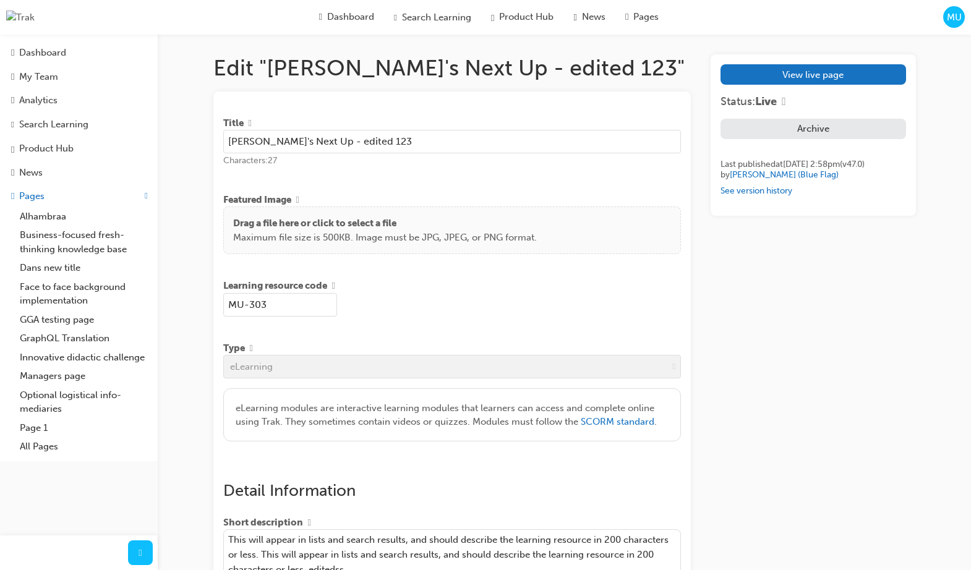
drag, startPoint x: 423, startPoint y: 78, endPoint x: 101, endPoint y: 14, distance: 327.9
click at [422, 78] on h1 "Edit "[PERSON_NAME]'s Next Up - edited 123"" at bounding box center [452, 67] width 478 height 27
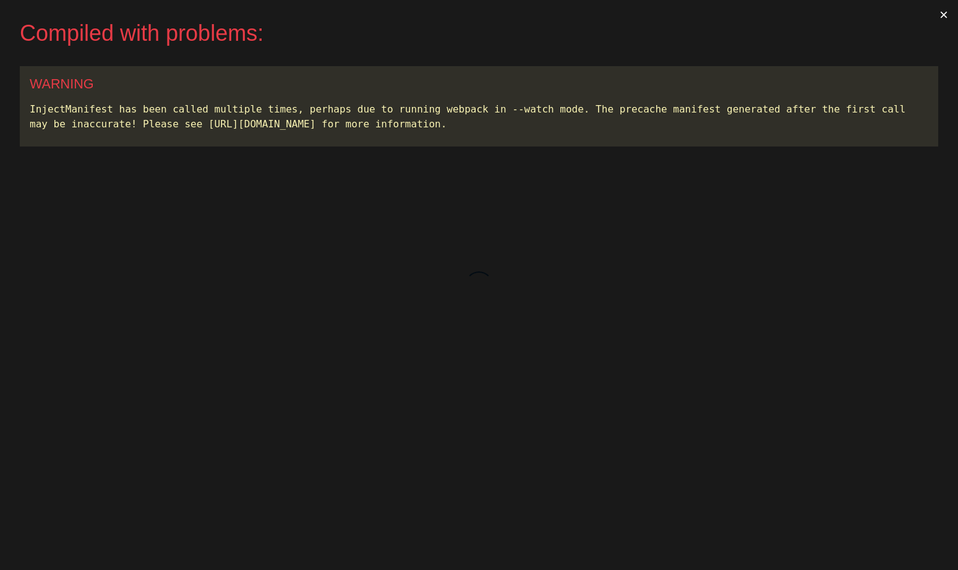
click at [944, 16] on button "×" at bounding box center [943, 15] width 28 height 30
click at [945, 20] on button "×" at bounding box center [943, 15] width 28 height 30
click at [946, 12] on button "×" at bounding box center [943, 15] width 28 height 30
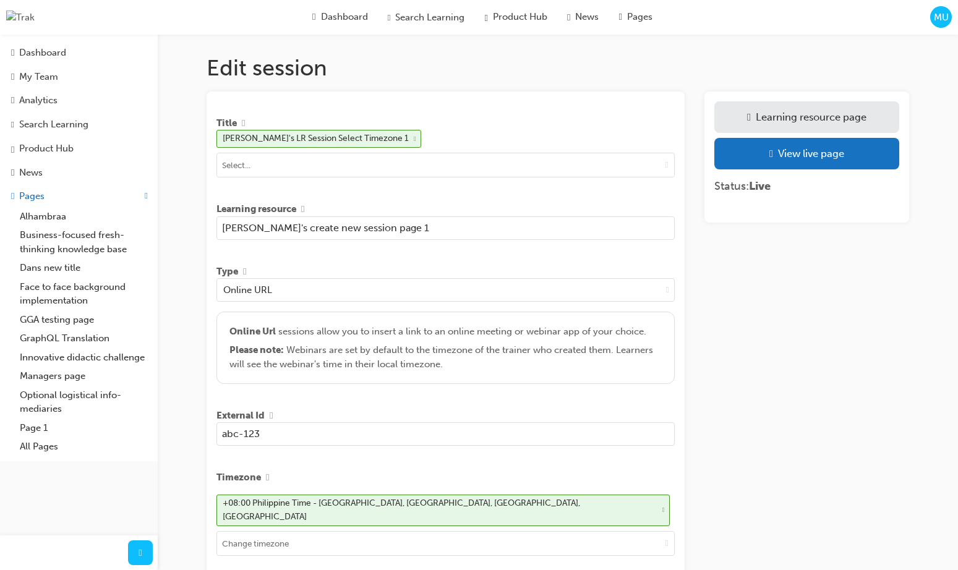
click at [937, 23] on span "MU" at bounding box center [941, 18] width 15 height 14
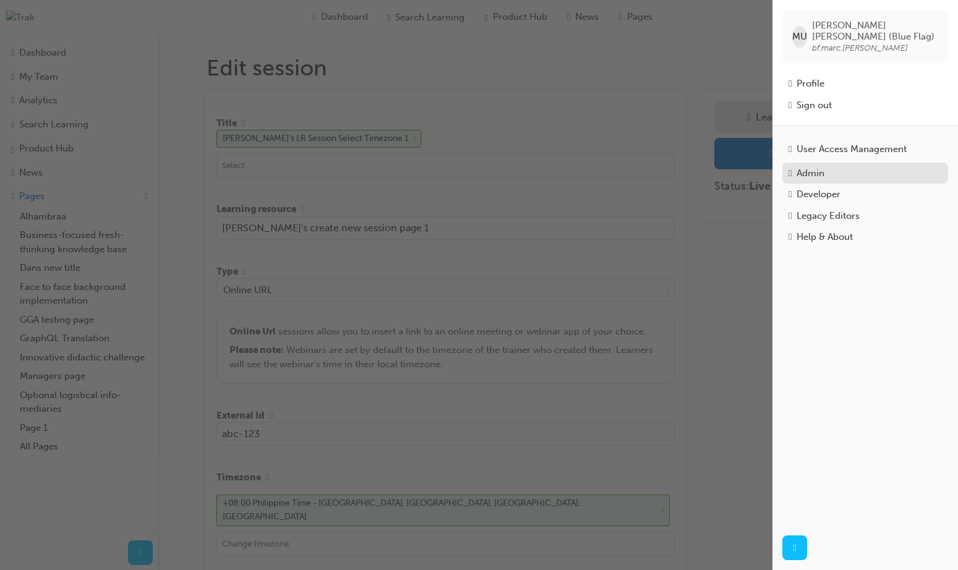
click at [823, 168] on div "Admin" at bounding box center [810, 173] width 28 height 14
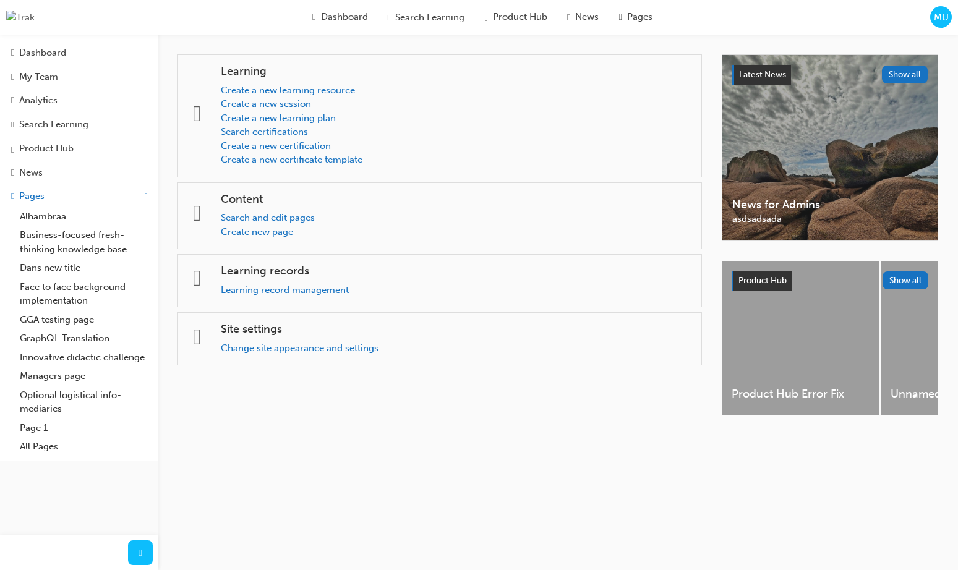
click at [300, 105] on link "Create a new session" at bounding box center [266, 103] width 90 height 11
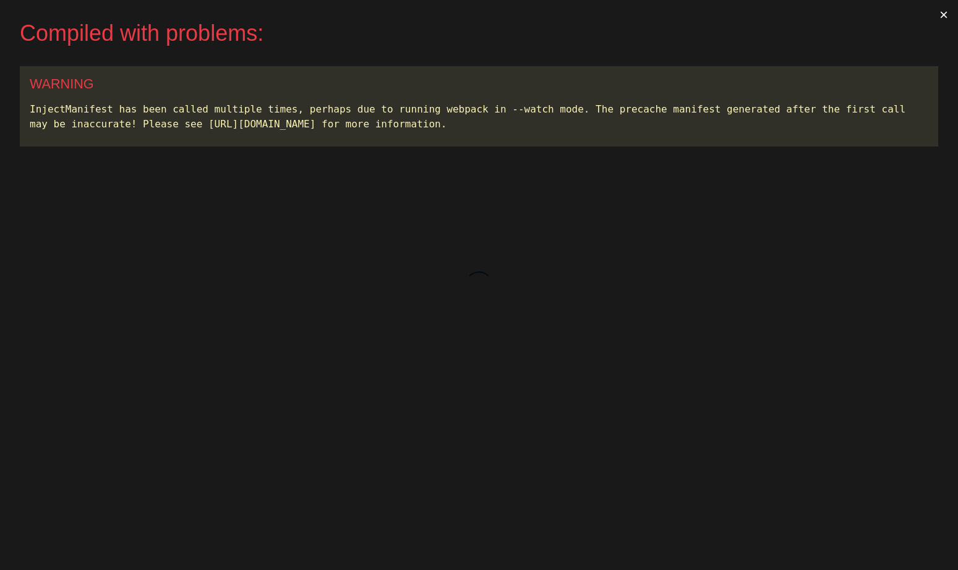
click at [948, 17] on button "×" at bounding box center [943, 15] width 28 height 30
